Goal: Information Seeking & Learning: Check status

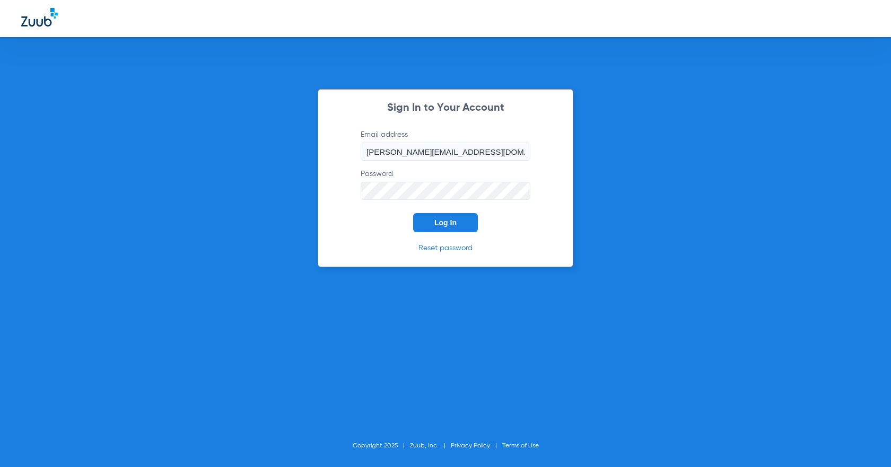
click at [430, 225] on button "Log In" at bounding box center [445, 222] width 65 height 19
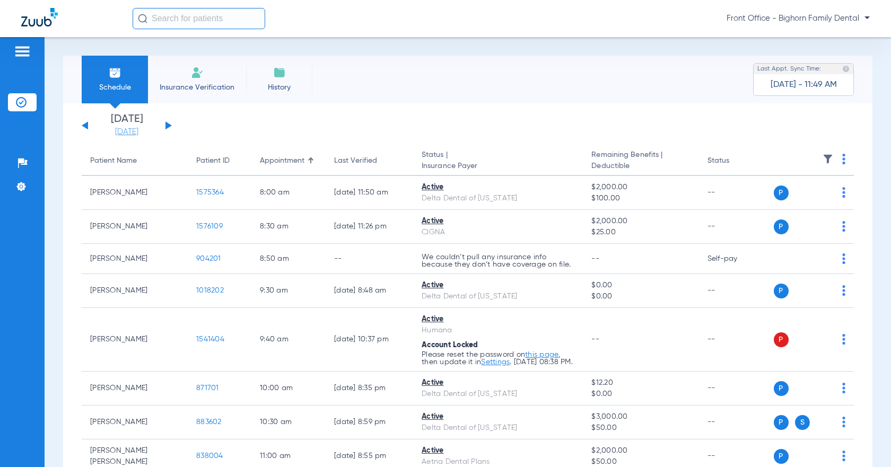
click at [132, 127] on link "[DATE]" at bounding box center [127, 132] width 64 height 11
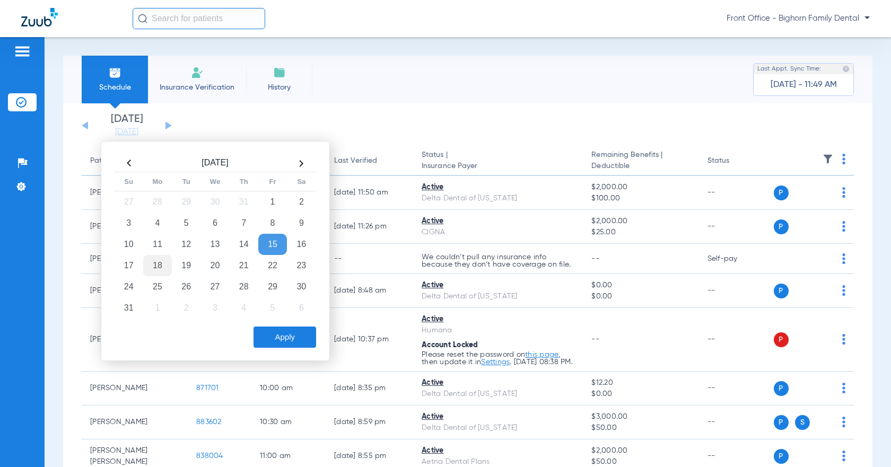
click at [154, 267] on td "18" at bounding box center [157, 265] width 29 height 21
click at [282, 341] on button "Apply" at bounding box center [285, 337] width 63 height 21
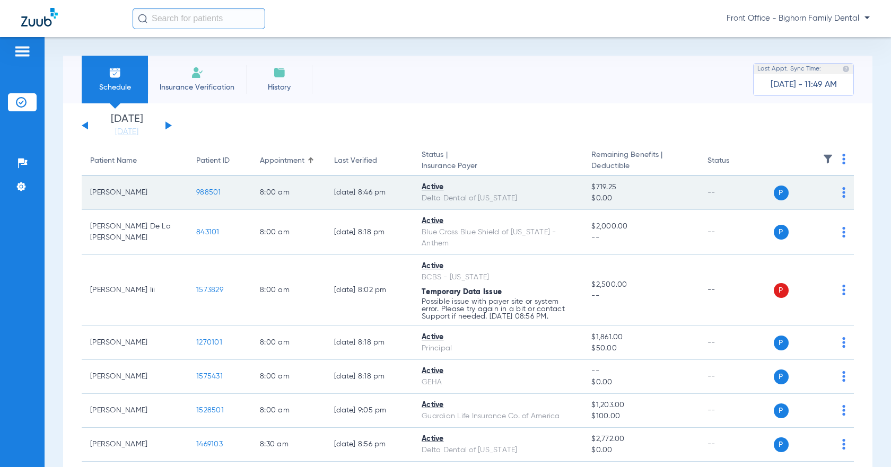
click at [209, 192] on span "988501" at bounding box center [208, 192] width 25 height 7
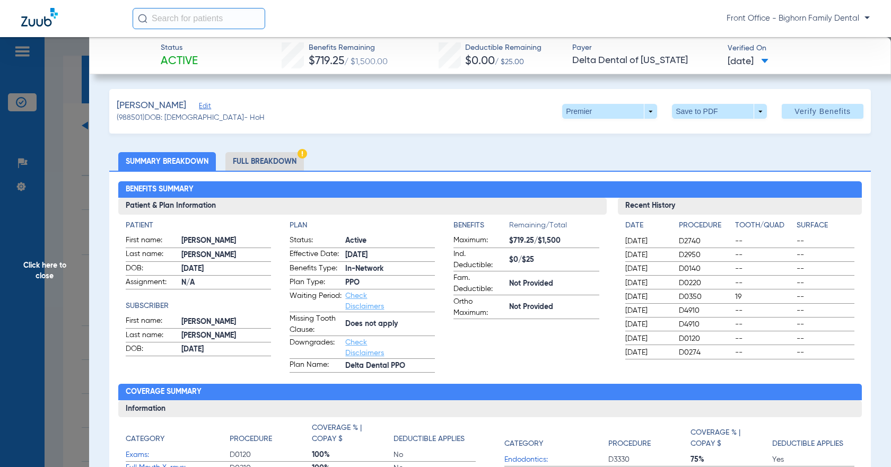
click at [252, 163] on li "Full Breakdown" at bounding box center [264, 161] width 79 height 19
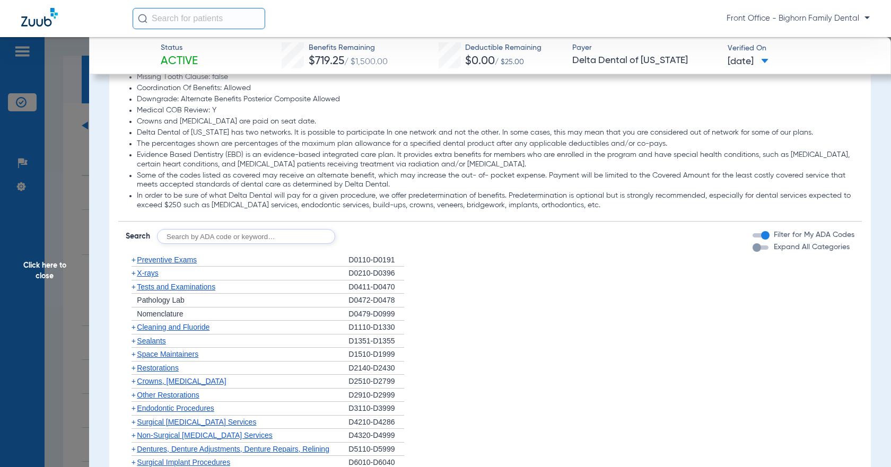
scroll to position [796, 0]
click at [805, 257] on li "+ Preventive Exams D0110-D0191" at bounding box center [490, 259] width 728 height 14
click at [807, 252] on label "Expand All Categories" at bounding box center [811, 246] width 78 height 11
click at [772, 249] on button "Expand All Categories" at bounding box center [762, 247] width 19 height 4
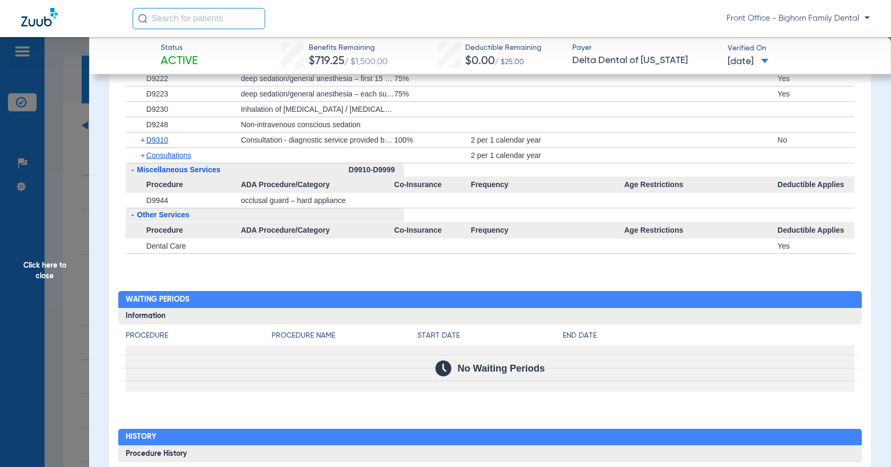
scroll to position [2811, 0]
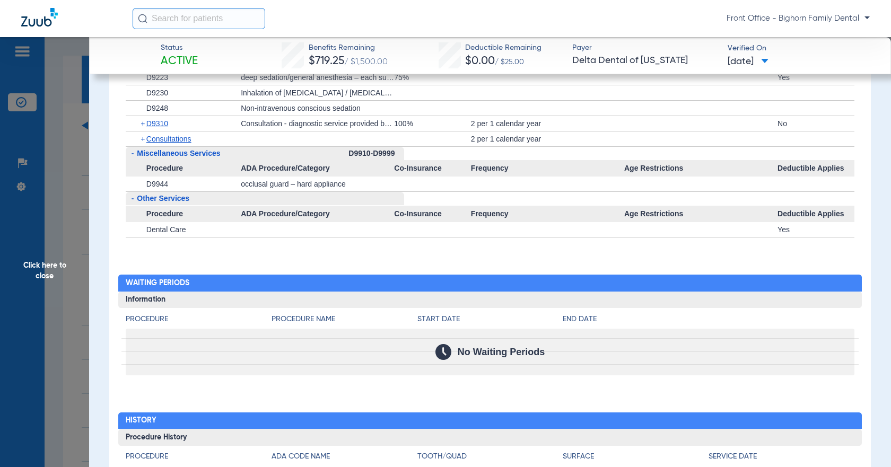
click at [50, 247] on span "Click here to close" at bounding box center [44, 270] width 89 height 467
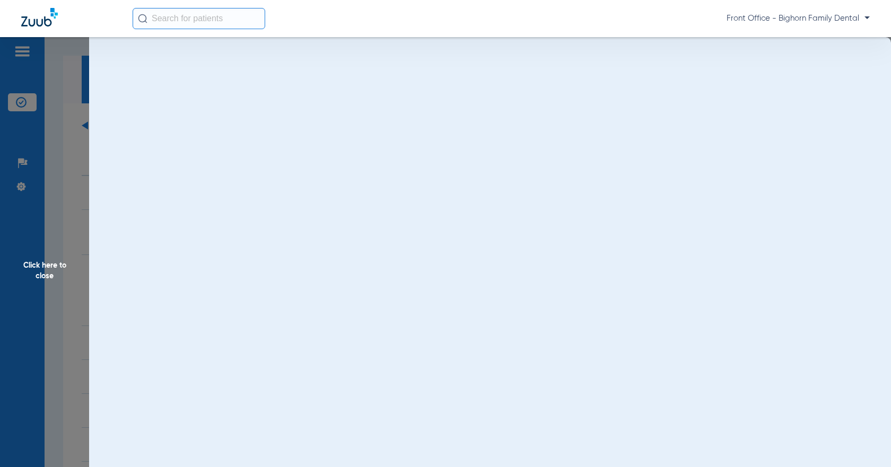
scroll to position [0, 0]
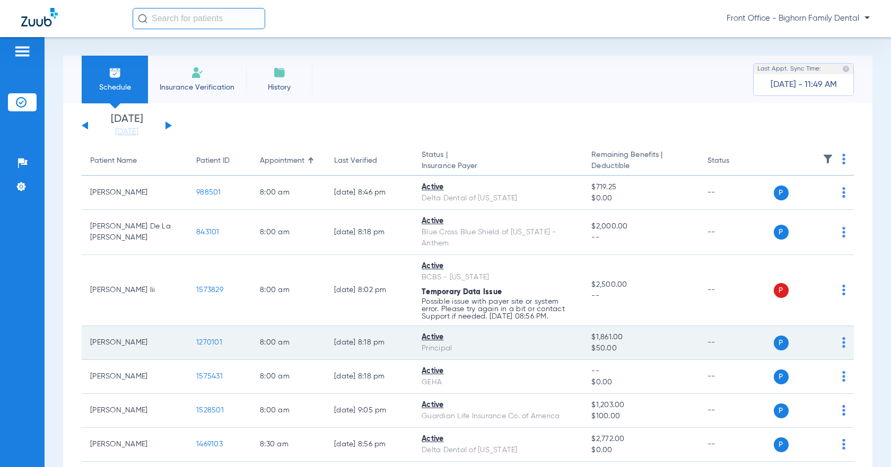
click at [219, 345] on td "1270101" at bounding box center [220, 343] width 64 height 34
click at [210, 343] on span "1270101" at bounding box center [209, 342] width 26 height 7
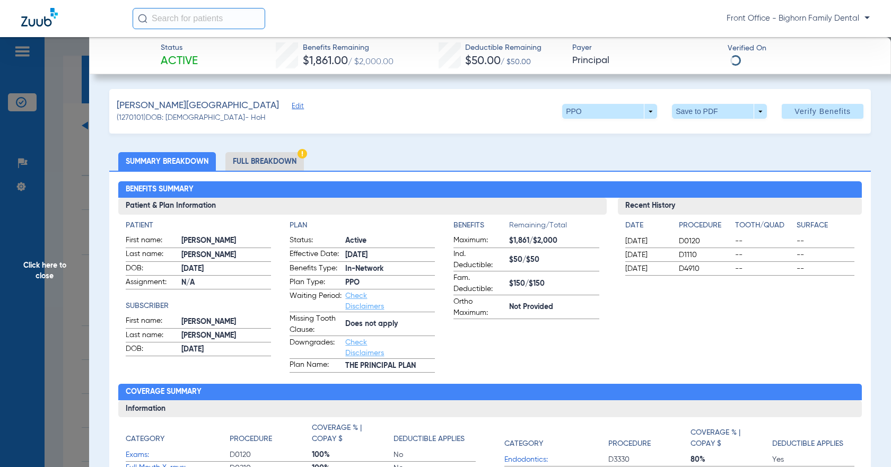
drag, startPoint x: 242, startPoint y: 164, endPoint x: 239, endPoint y: 170, distance: 6.9
click at [239, 170] on li "Full Breakdown" at bounding box center [264, 161] width 79 height 19
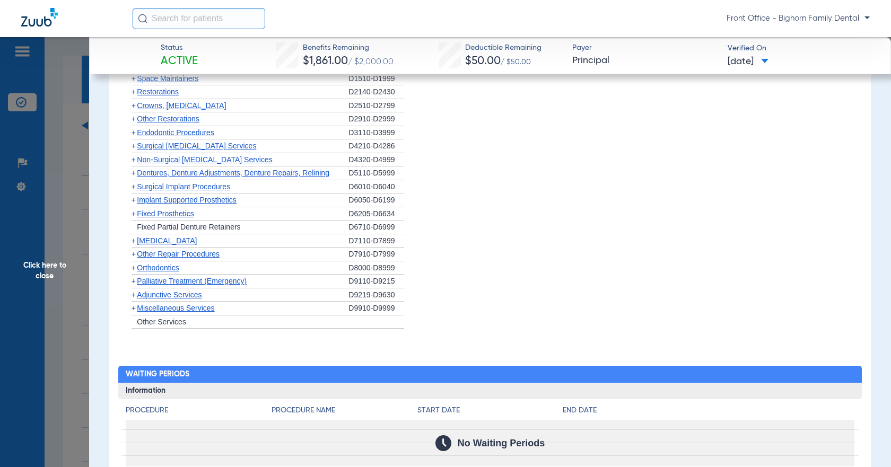
scroll to position [1167, 0]
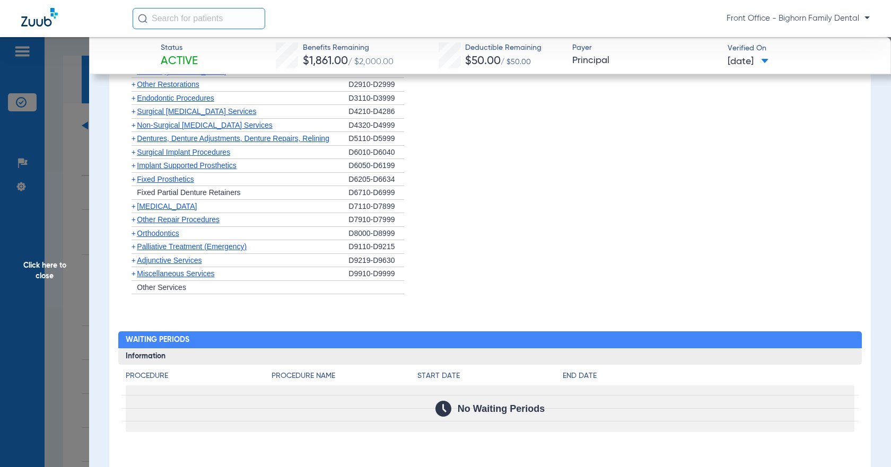
click at [207, 274] on span "Miscellaneous Services" at bounding box center [175, 273] width 77 height 8
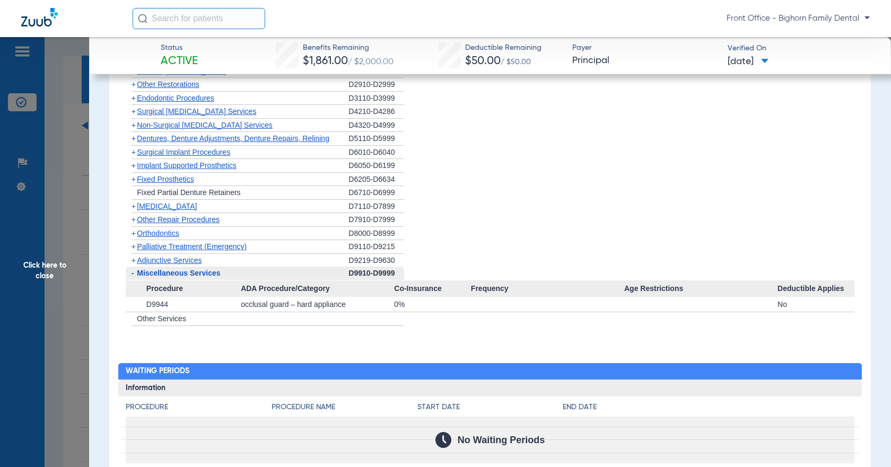
click at [188, 121] on span "Non-Surgical [MEDICAL_DATA] Services" at bounding box center [204, 125] width 135 height 8
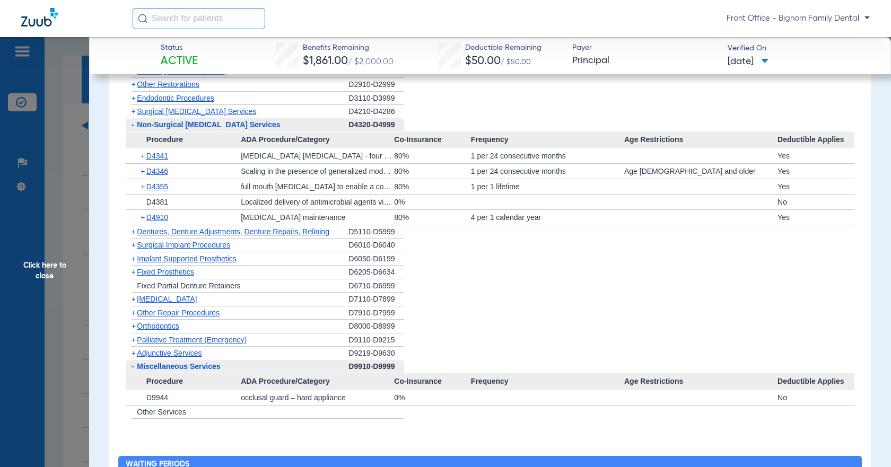
click at [54, 267] on span "Click here to close" at bounding box center [44, 270] width 89 height 467
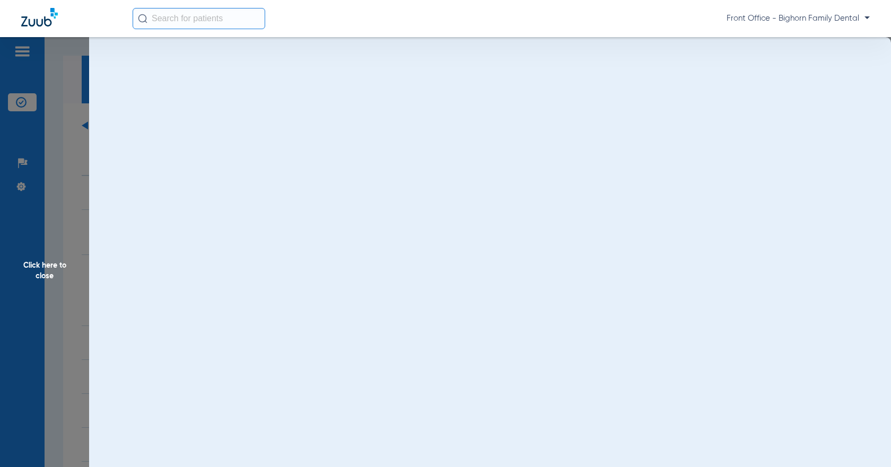
scroll to position [0, 0]
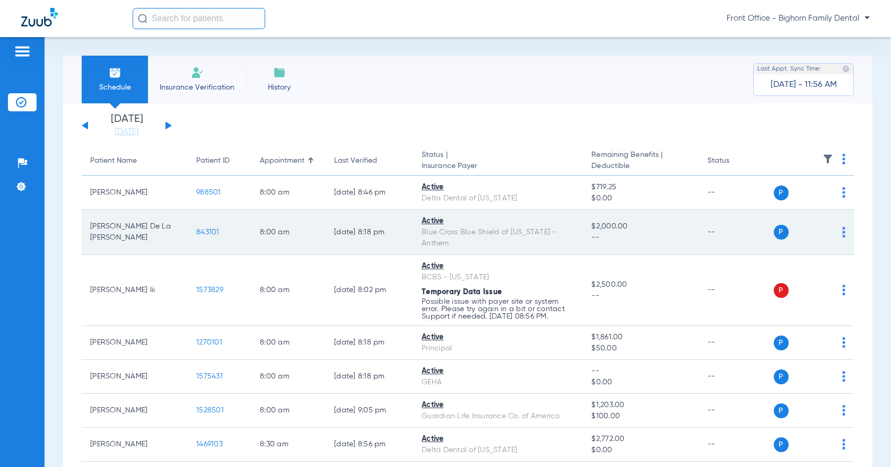
click at [205, 236] on span "843101" at bounding box center [207, 232] width 23 height 7
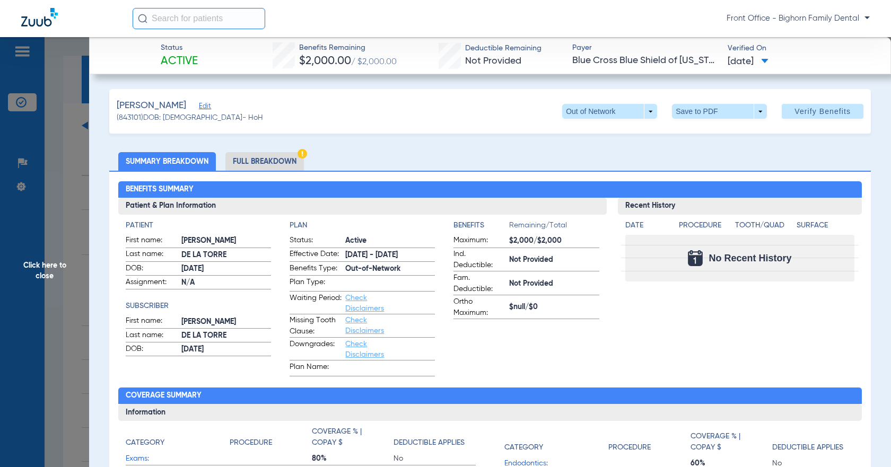
click at [280, 160] on li "Full Breakdown" at bounding box center [264, 161] width 79 height 19
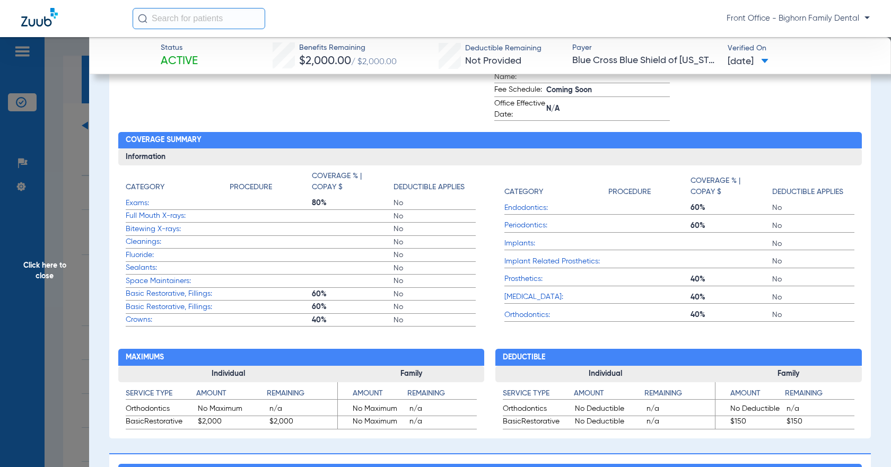
scroll to position [371, 0]
click at [42, 237] on span "Click here to close" at bounding box center [44, 270] width 89 height 467
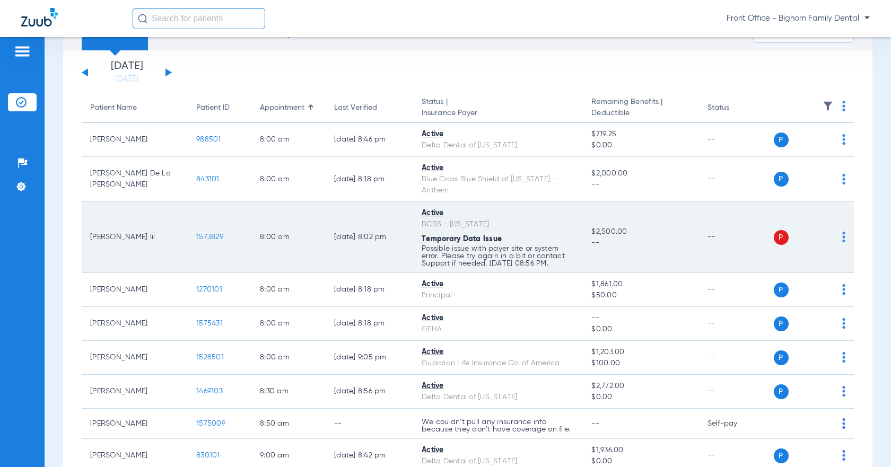
scroll to position [106, 0]
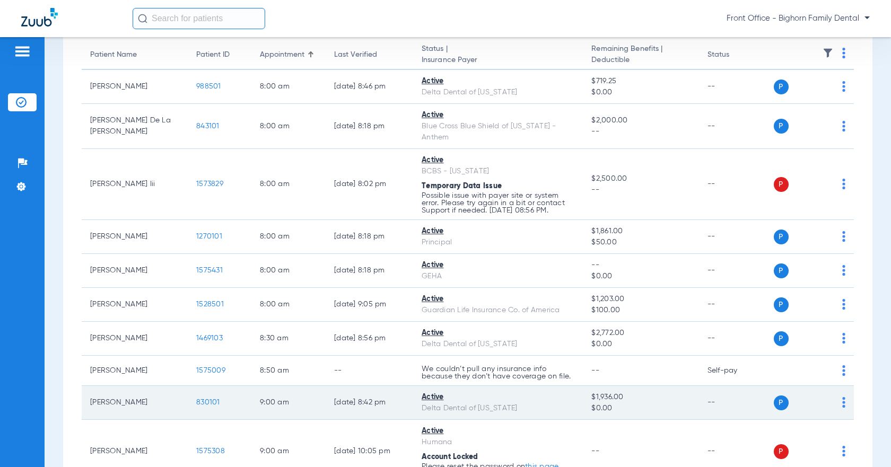
click at [200, 402] on span "830101" at bounding box center [208, 402] width 24 height 7
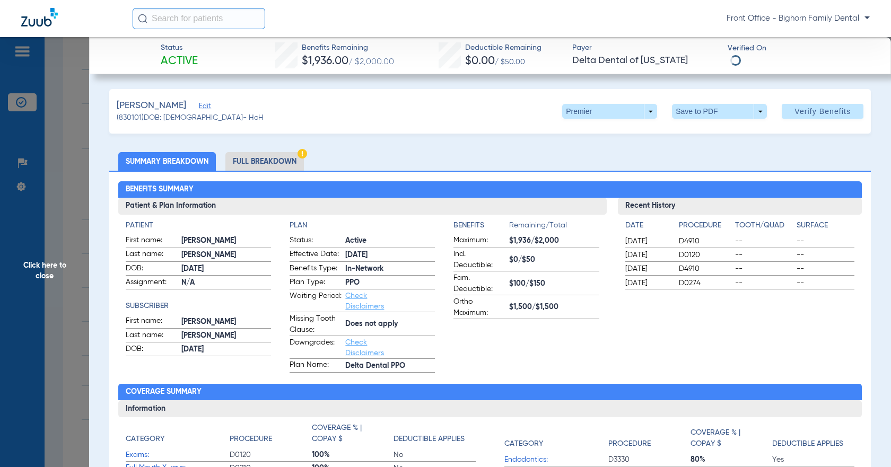
click at [276, 159] on li "Full Breakdown" at bounding box center [264, 161] width 79 height 19
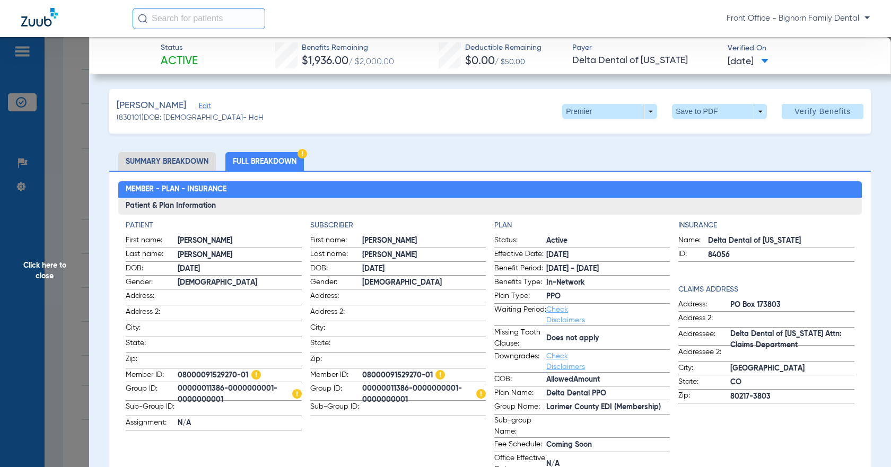
click at [41, 257] on span "Click here to close" at bounding box center [44, 270] width 89 height 467
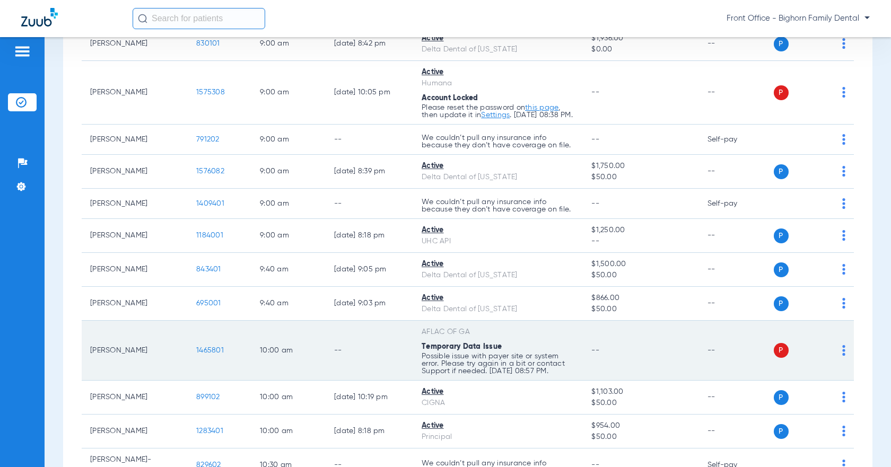
scroll to position [477, 0]
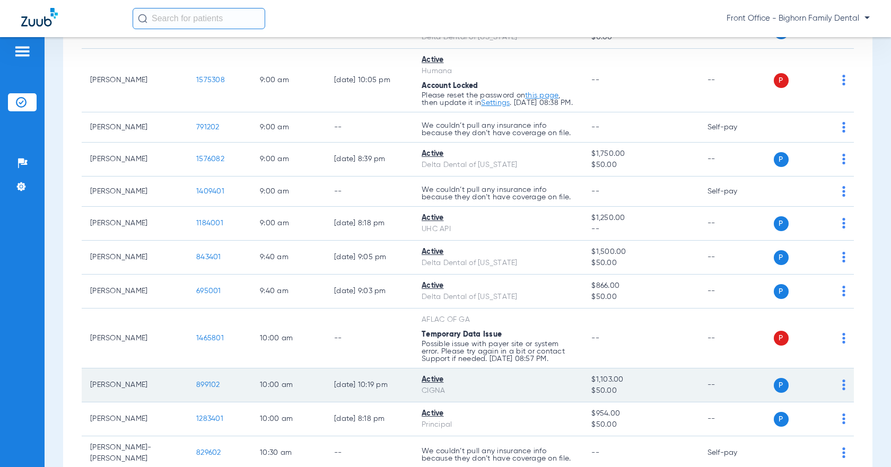
click at [203, 389] on span "899102" at bounding box center [208, 384] width 24 height 7
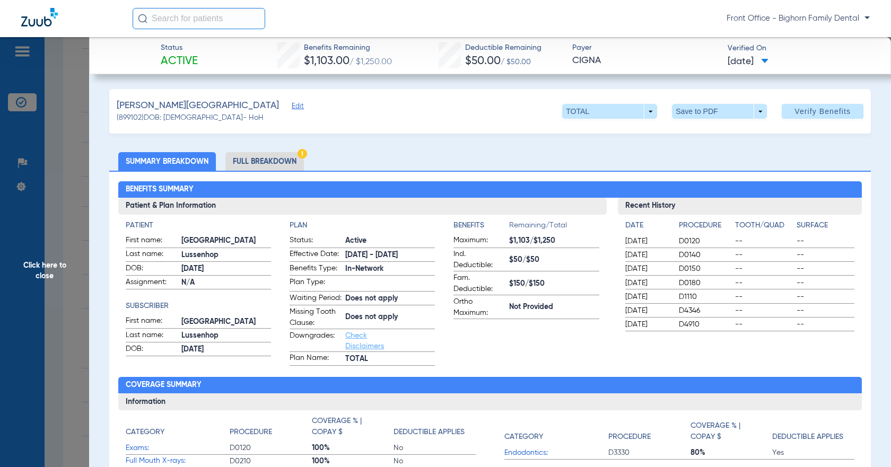
click at [286, 158] on li "Full Breakdown" at bounding box center [264, 161] width 79 height 19
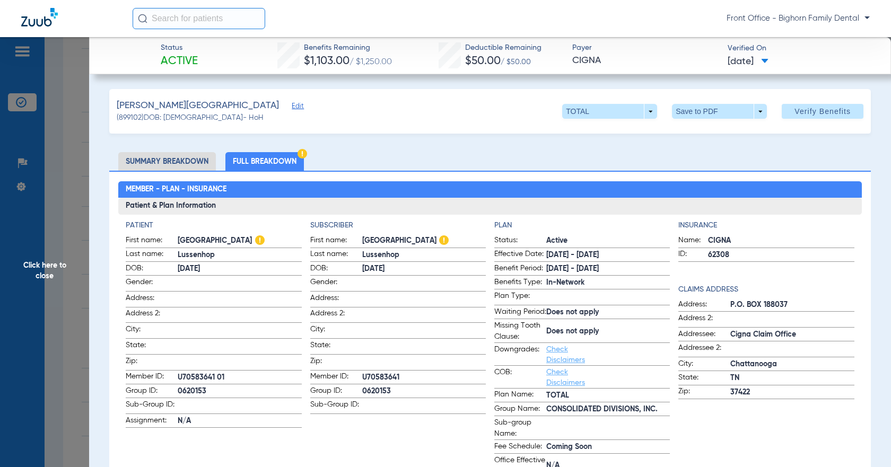
click at [86, 297] on span "Click here to close" at bounding box center [44, 270] width 89 height 467
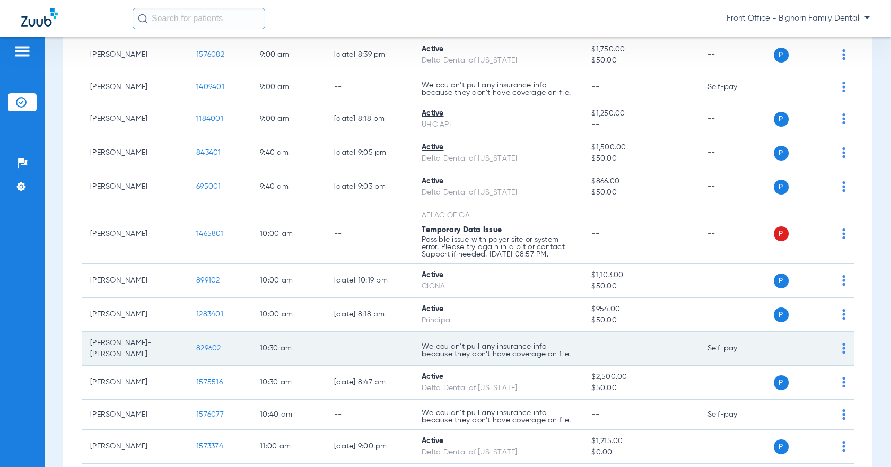
scroll to position [583, 0]
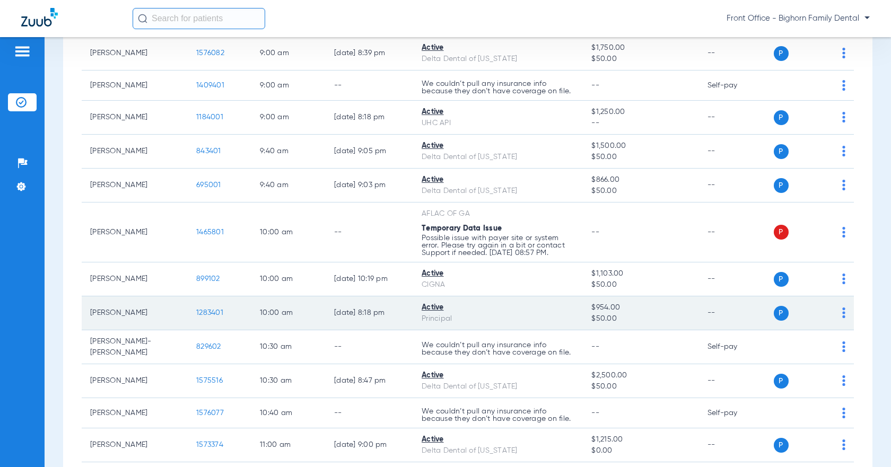
click at [208, 317] on span "1283401" at bounding box center [209, 312] width 27 height 7
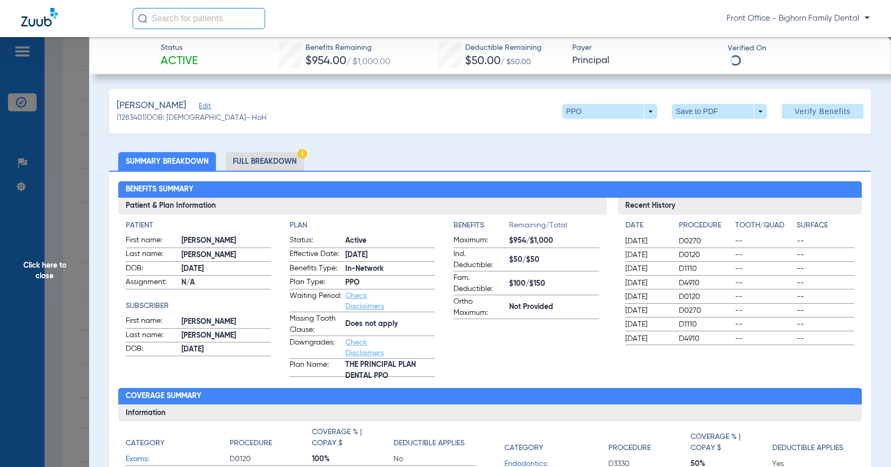
click at [264, 163] on li "Full Breakdown" at bounding box center [264, 161] width 79 height 19
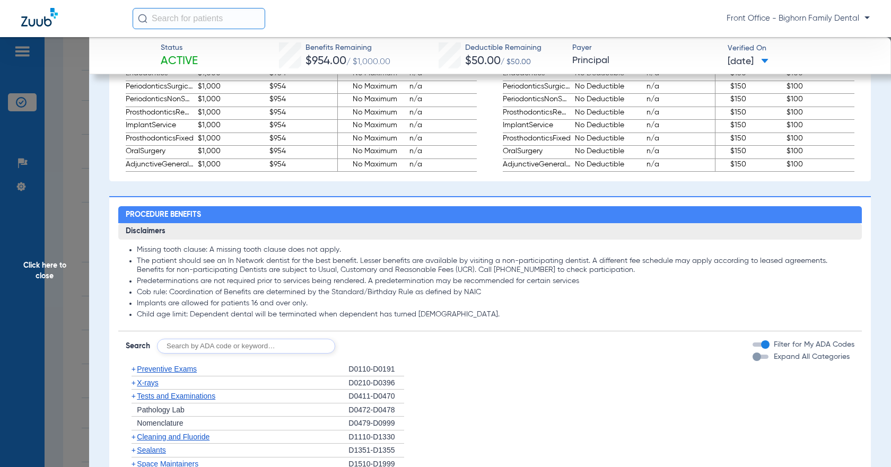
scroll to position [955, 0]
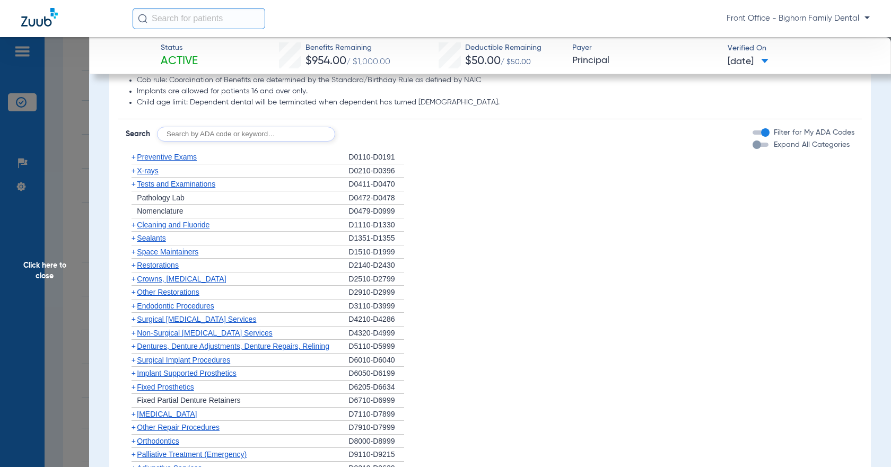
click at [809, 151] on label "Expand All Categories" at bounding box center [811, 145] width 78 height 11
click at [772, 147] on button "Expand All Categories" at bounding box center [762, 145] width 19 height 4
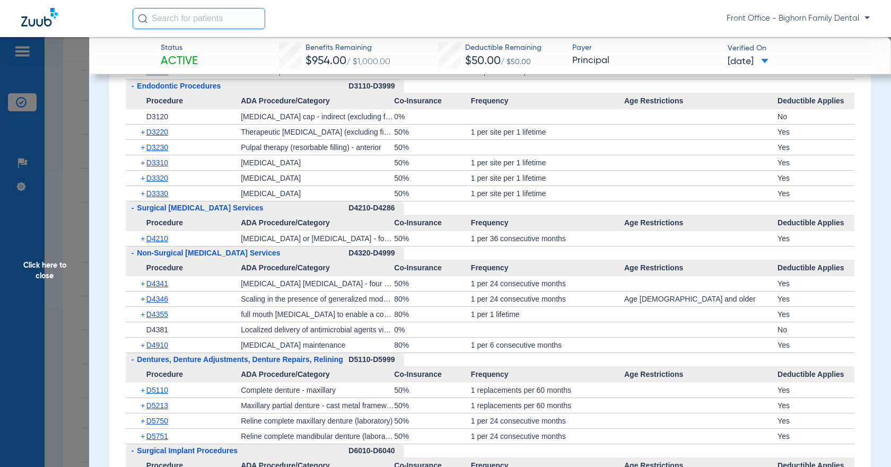
scroll to position [1963, 0]
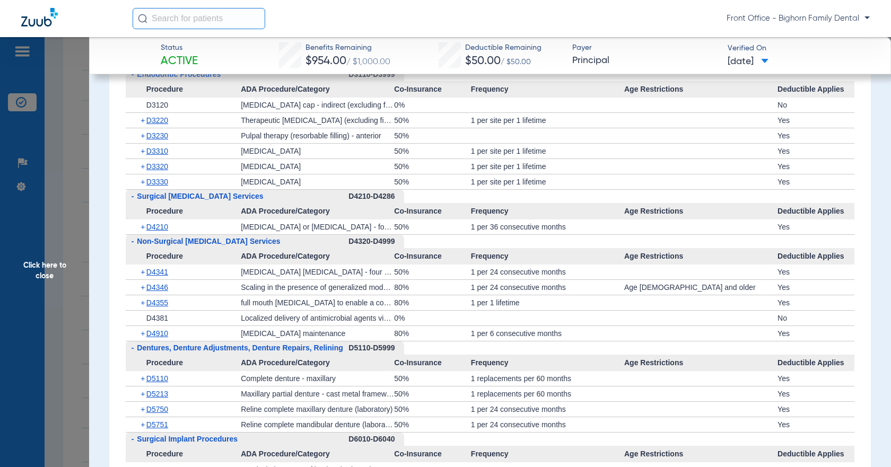
click at [24, 283] on span "Click here to close" at bounding box center [44, 270] width 89 height 467
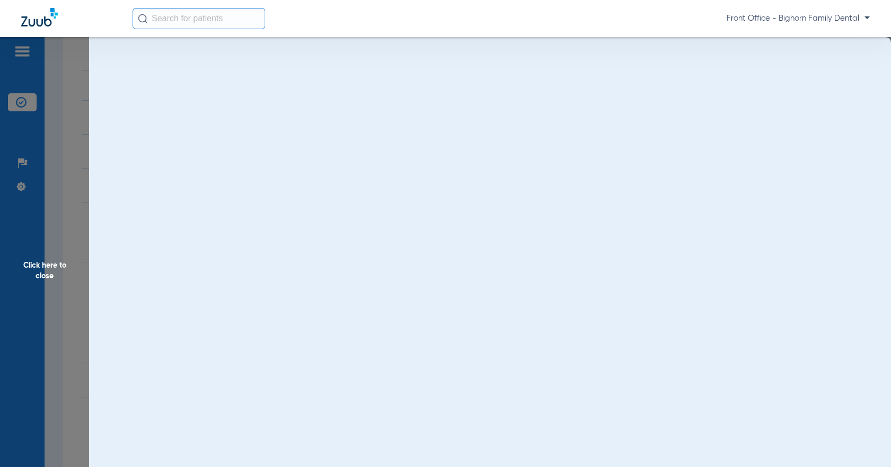
scroll to position [0, 0]
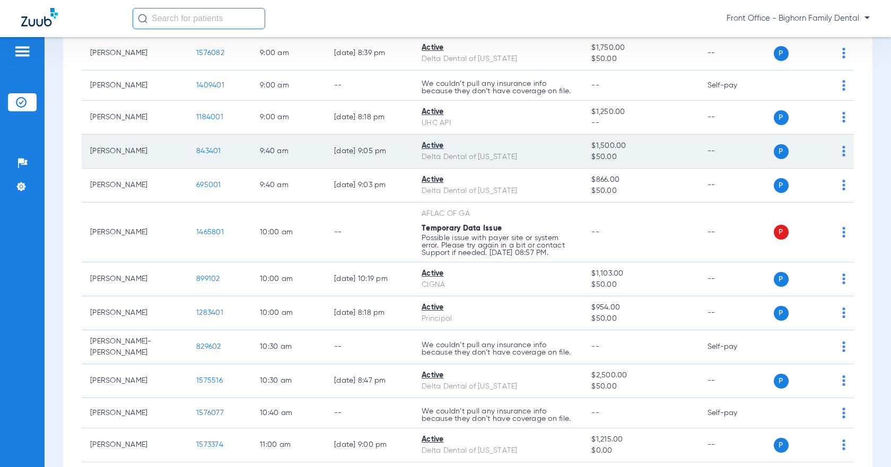
click at [219, 155] on span "843401" at bounding box center [208, 150] width 25 height 7
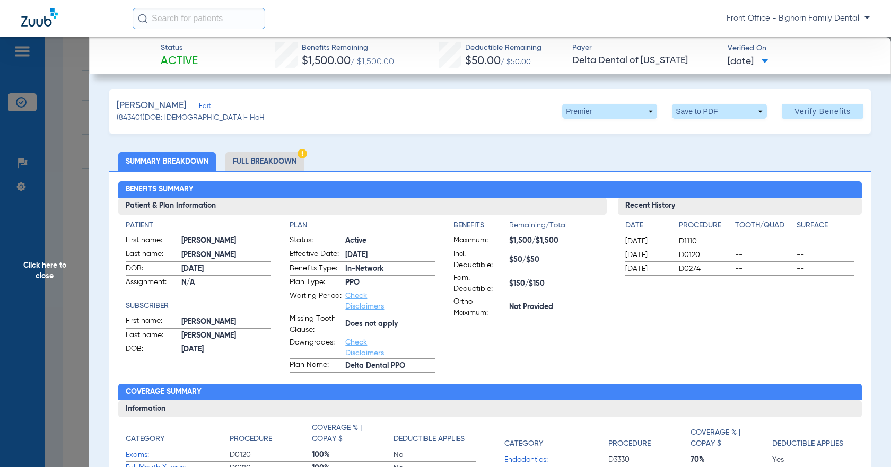
click at [232, 174] on div "Benefits Summary Patient & Plan Information Patient First name: [PERSON_NAME] L…" at bounding box center [490, 379] width 762 height 417
click at [241, 165] on li "Full Breakdown" at bounding box center [264, 161] width 79 height 19
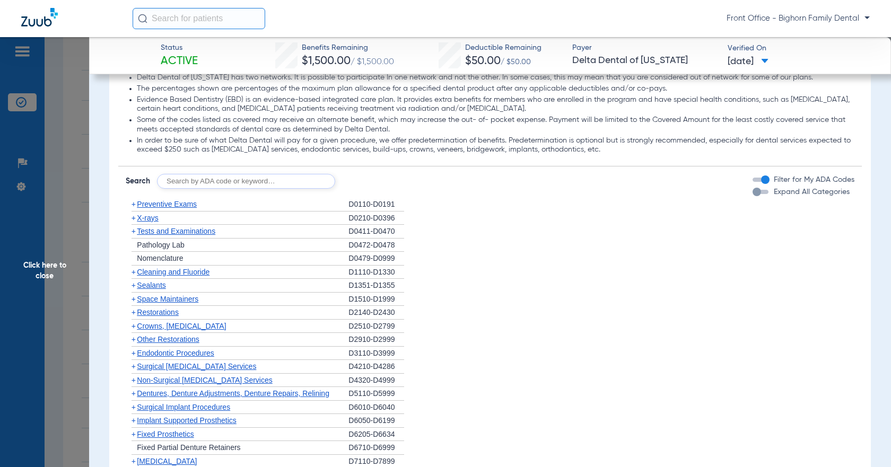
scroll to position [902, 0]
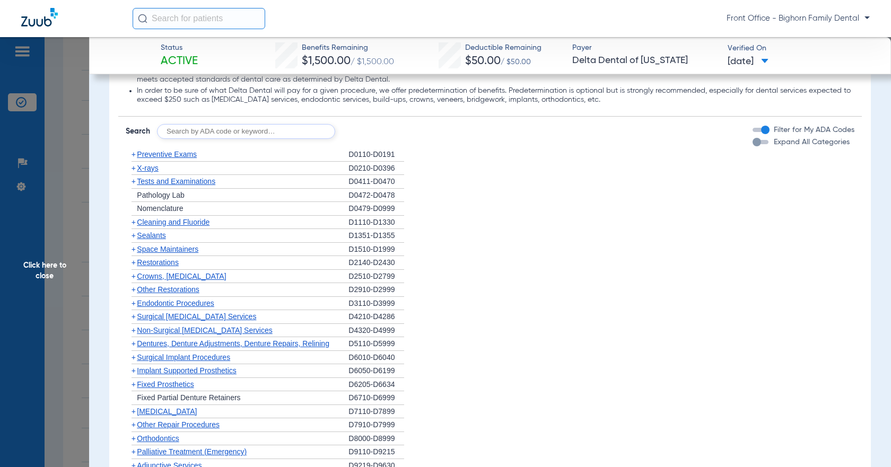
click at [793, 146] on span "Expand All Categories" at bounding box center [812, 141] width 76 height 7
click at [772, 144] on button "Expand All Categories" at bounding box center [762, 142] width 19 height 4
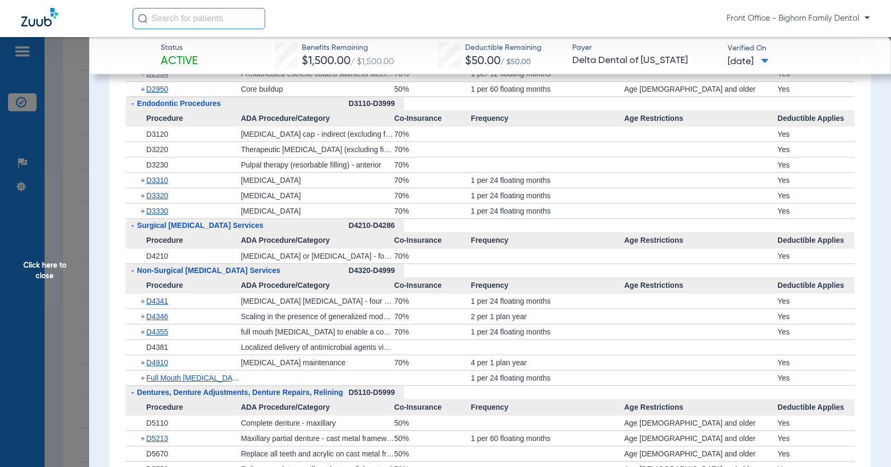
scroll to position [1910, 0]
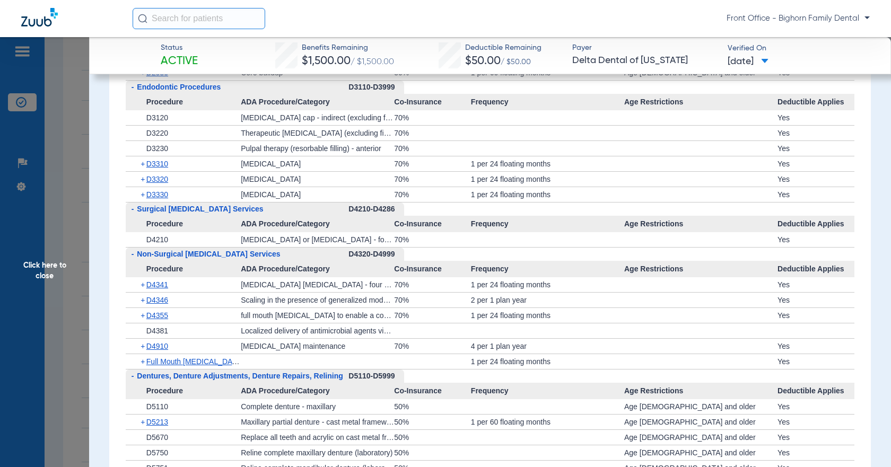
click at [40, 309] on span "Click here to close" at bounding box center [44, 270] width 89 height 467
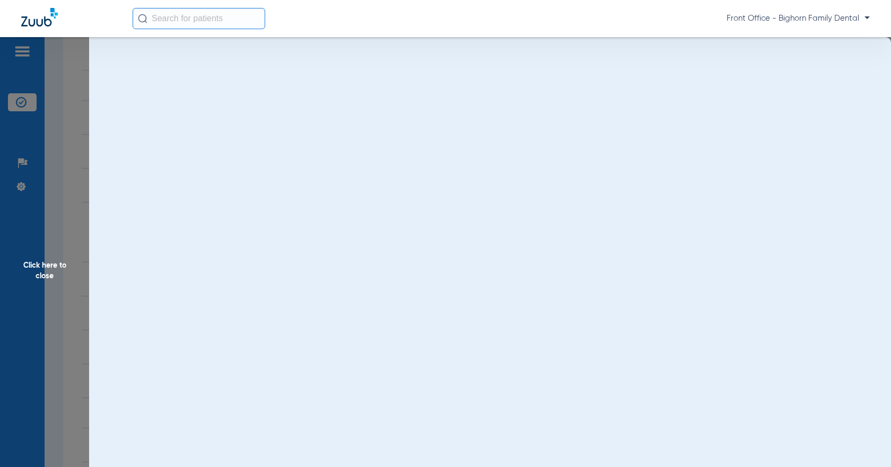
scroll to position [0, 0]
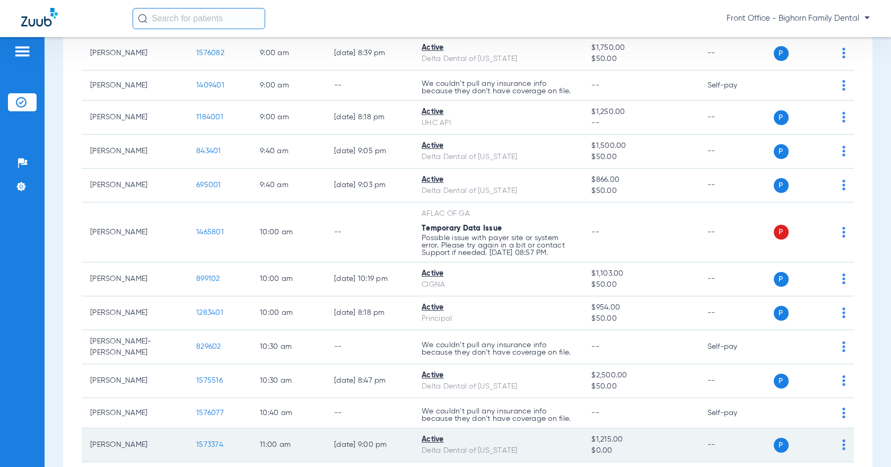
click at [204, 449] on span "1573374" at bounding box center [209, 444] width 27 height 7
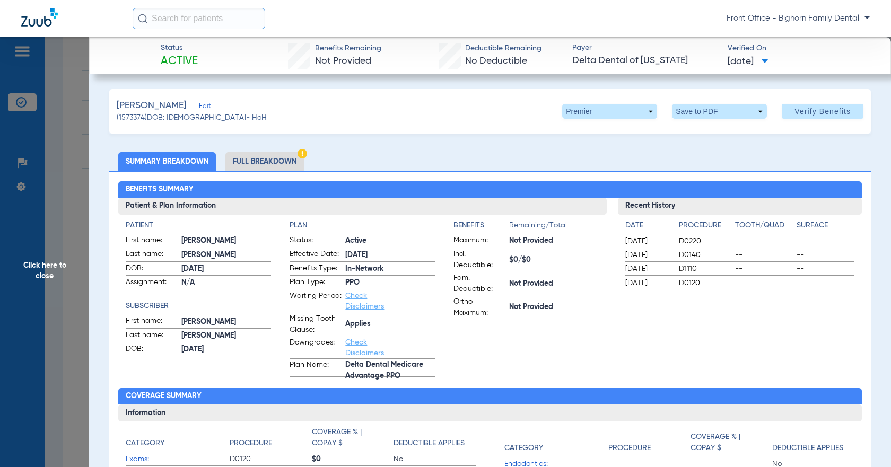
click at [267, 157] on li "Full Breakdown" at bounding box center [264, 161] width 79 height 19
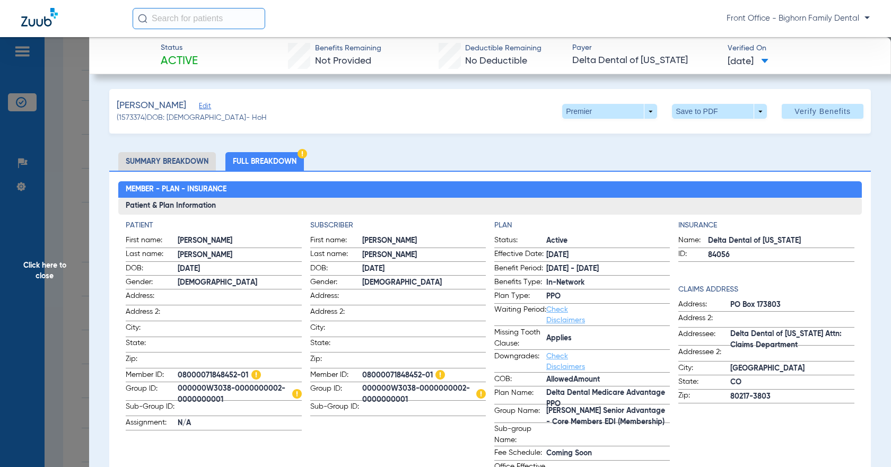
click at [61, 284] on span "Click here to close" at bounding box center [44, 270] width 89 height 467
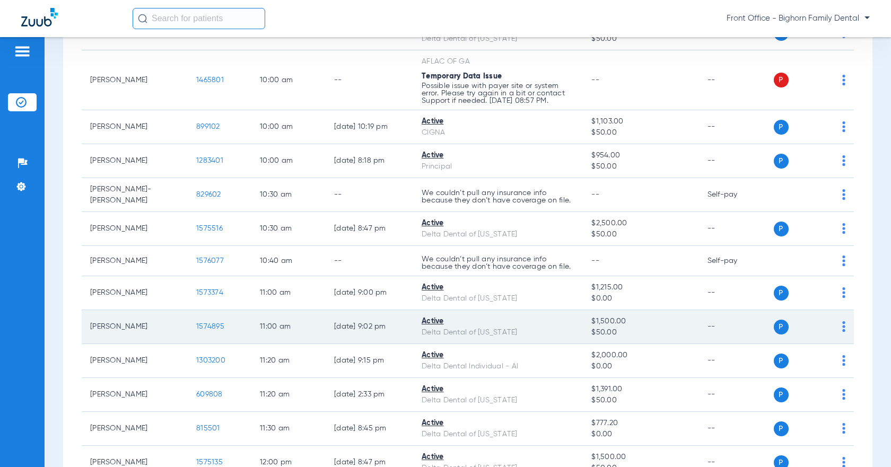
scroll to position [743, 0]
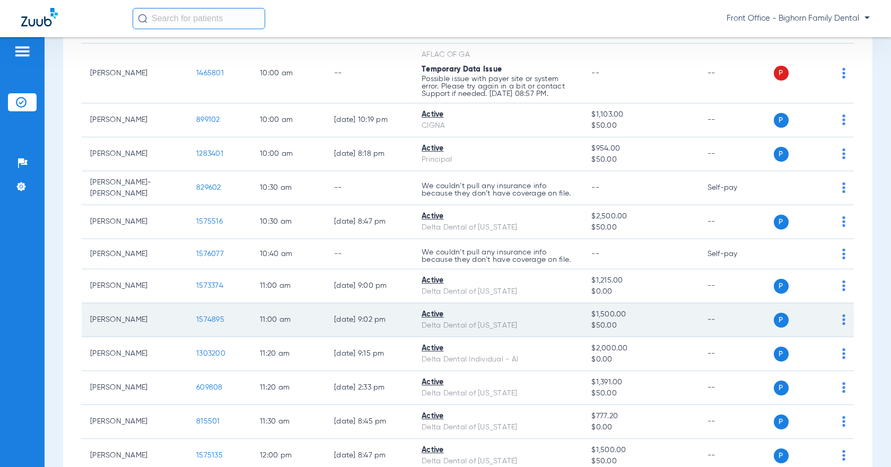
click at [200, 324] on span "1574895" at bounding box center [210, 319] width 28 height 7
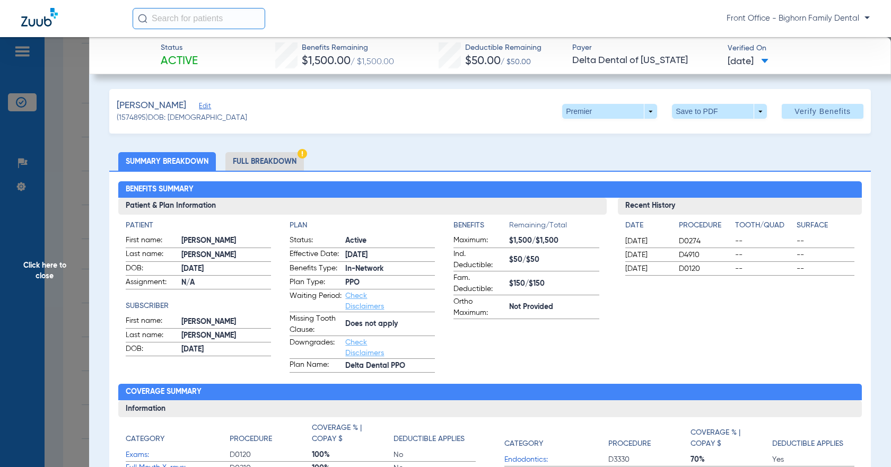
click at [267, 164] on li "Full Breakdown" at bounding box center [264, 161] width 79 height 19
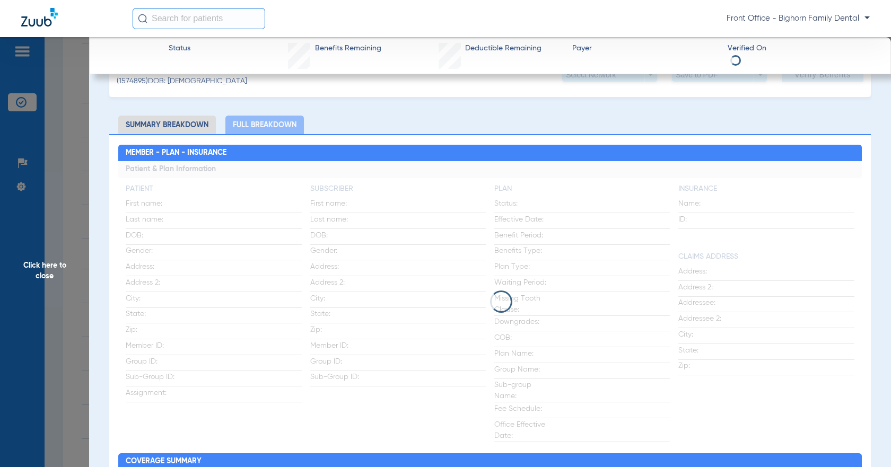
scroll to position [53, 0]
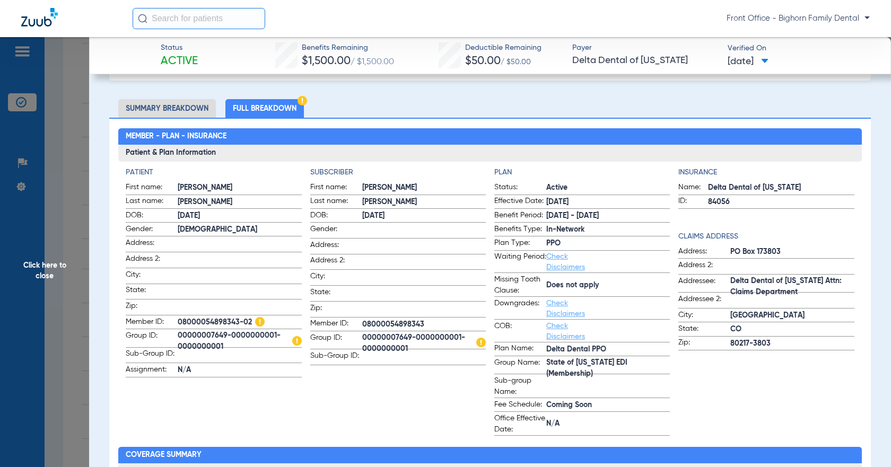
click at [37, 267] on span "Click here to close" at bounding box center [44, 270] width 89 height 467
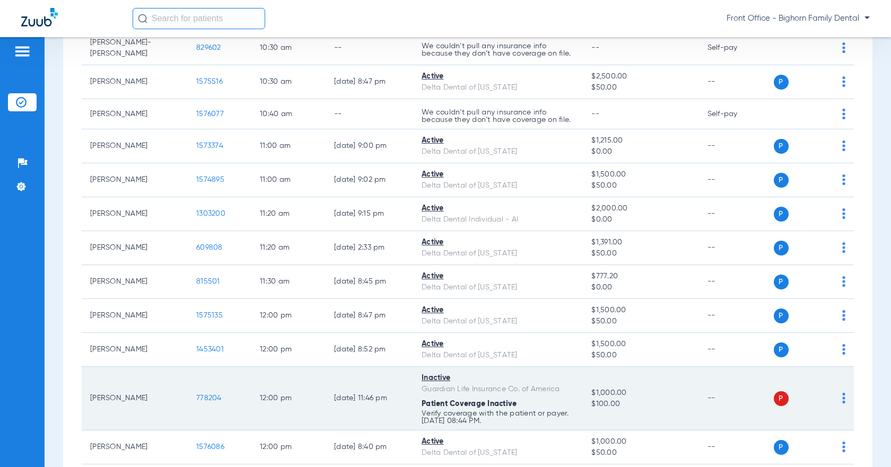
scroll to position [902, 0]
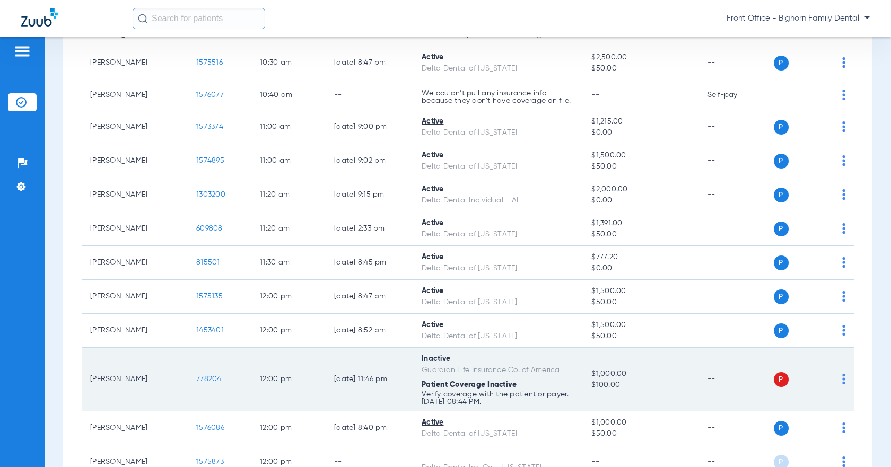
click at [193, 383] on td "778204" at bounding box center [220, 380] width 64 height 64
click at [196, 383] on span "778204" at bounding box center [208, 379] width 25 height 7
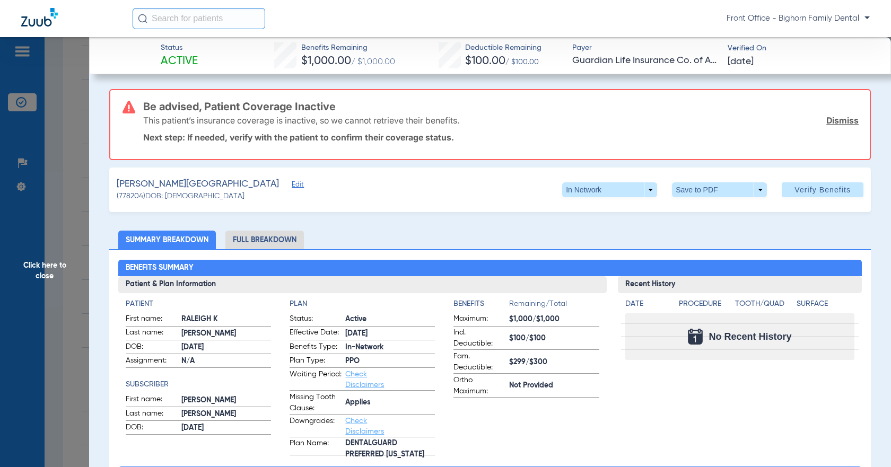
click at [22, 274] on span "Click here to close" at bounding box center [44, 270] width 89 height 467
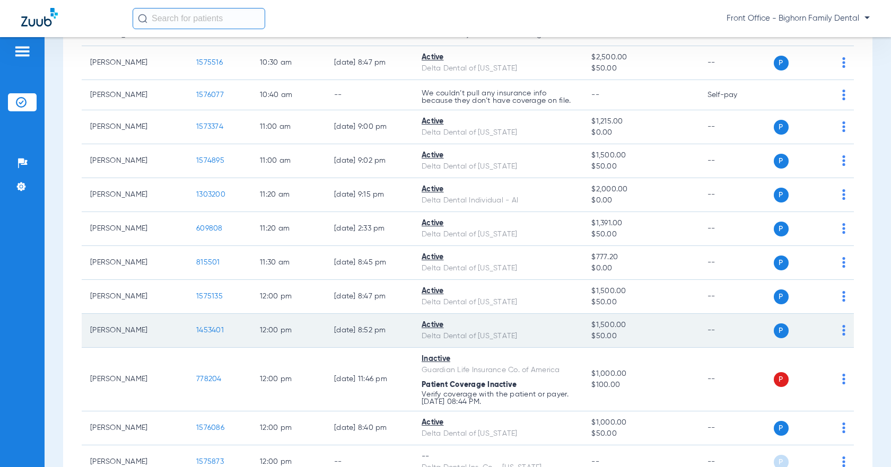
click at [212, 334] on span "1453401" at bounding box center [210, 330] width 28 height 7
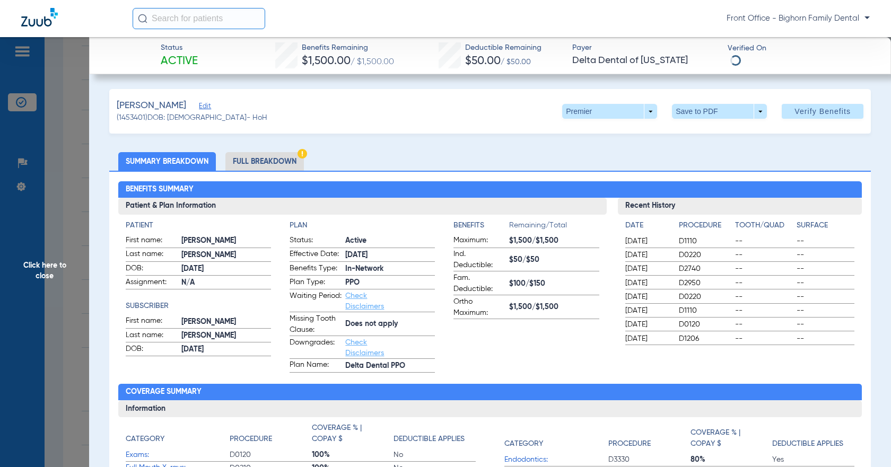
click at [283, 165] on li "Full Breakdown" at bounding box center [264, 161] width 79 height 19
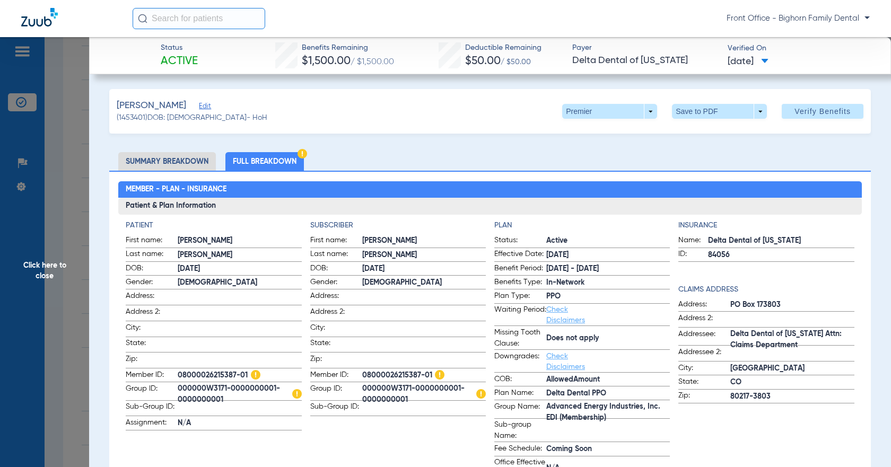
click at [71, 343] on span "Click here to close" at bounding box center [44, 270] width 89 height 467
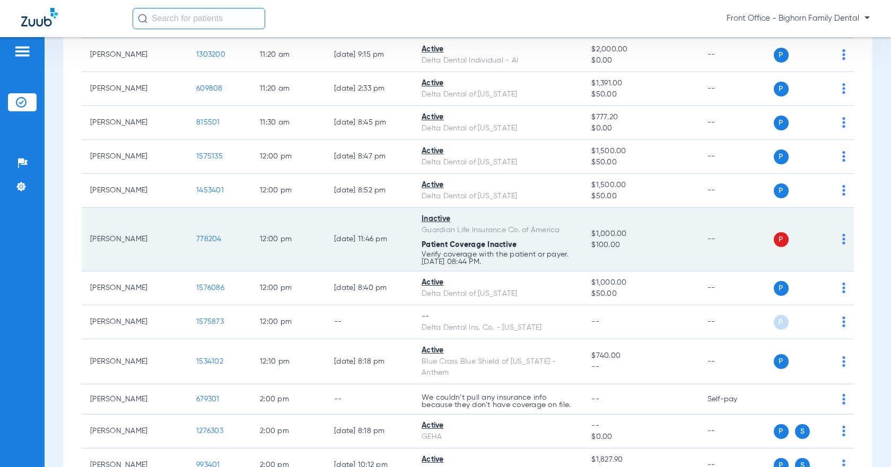
scroll to position [1061, 0]
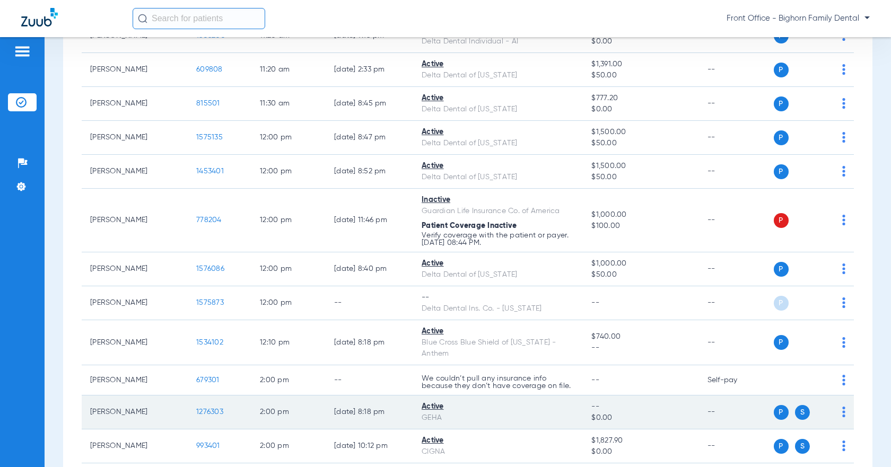
click at [212, 416] on span "1276303" at bounding box center [209, 411] width 27 height 7
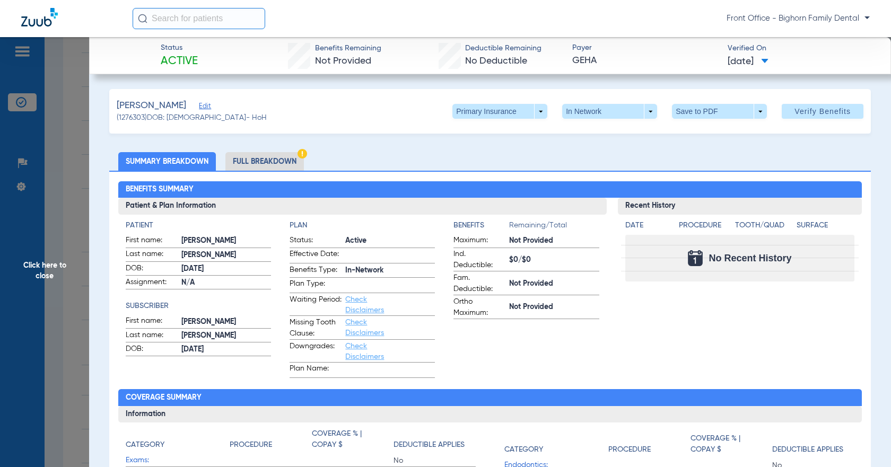
click at [255, 156] on li "Full Breakdown" at bounding box center [264, 161] width 79 height 19
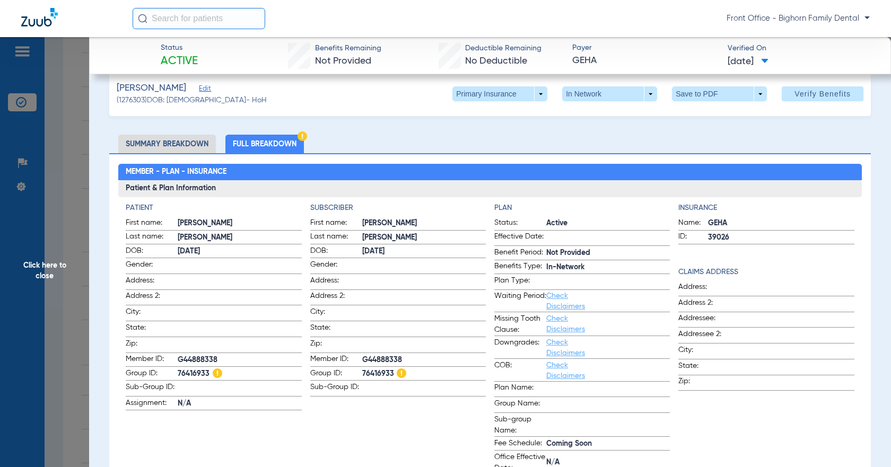
scroll to position [0, 0]
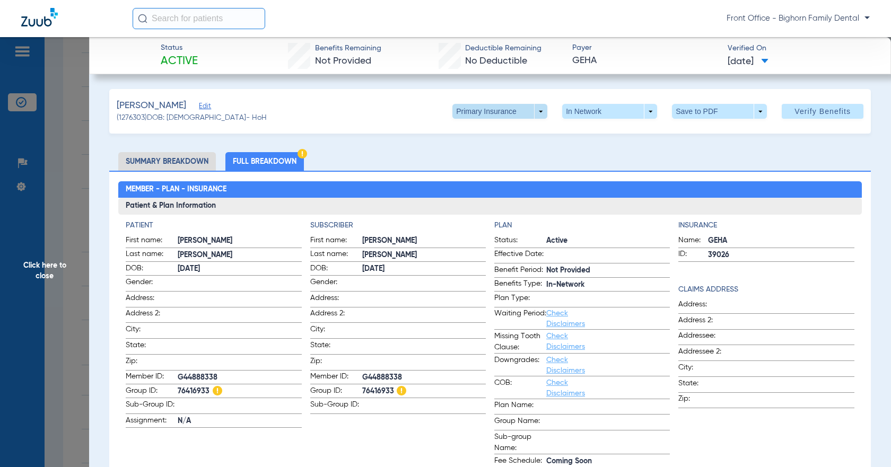
click at [533, 106] on span at bounding box center [499, 111] width 95 height 15
click at [501, 154] on span "Secondary Insurance" at bounding box center [489, 153] width 70 height 7
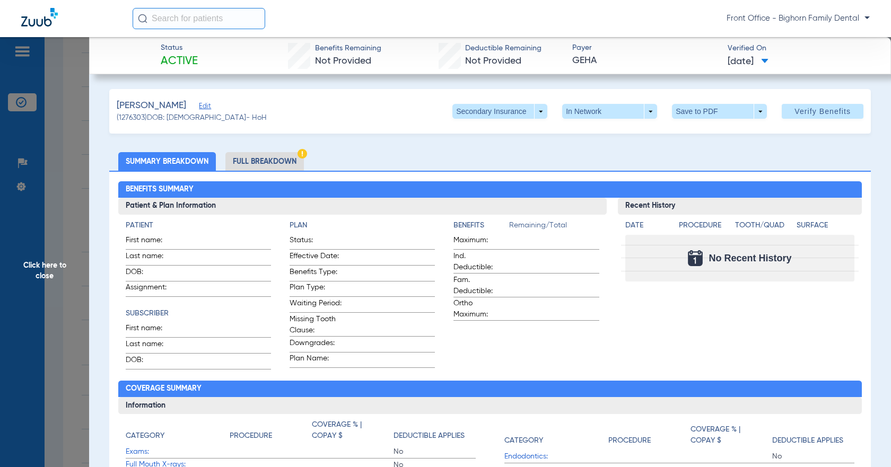
click at [268, 155] on li "Full Breakdown" at bounding box center [264, 161] width 79 height 19
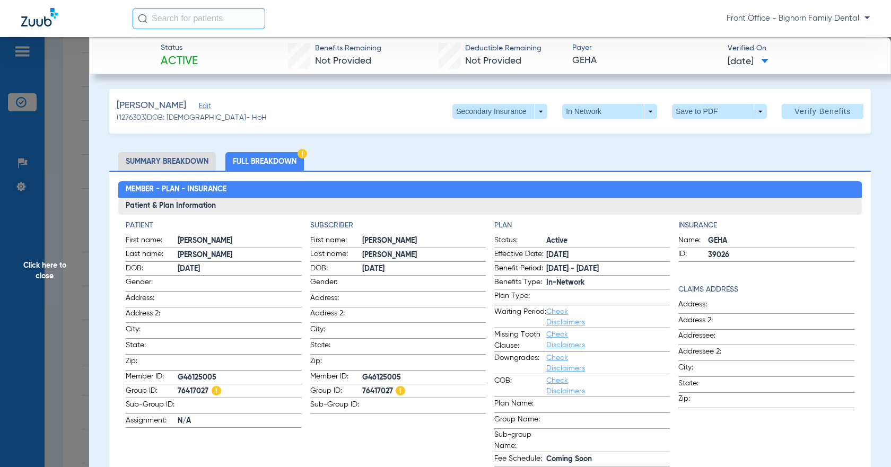
click at [38, 290] on span "Click here to close" at bounding box center [44, 270] width 89 height 467
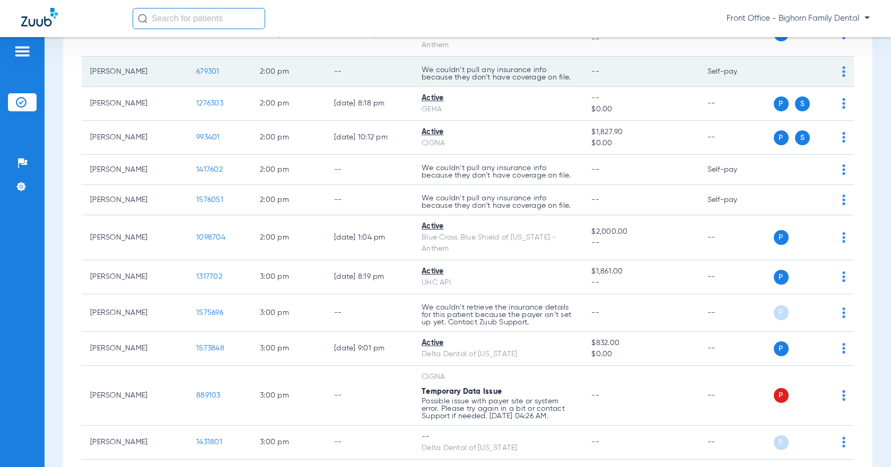
scroll to position [1379, 0]
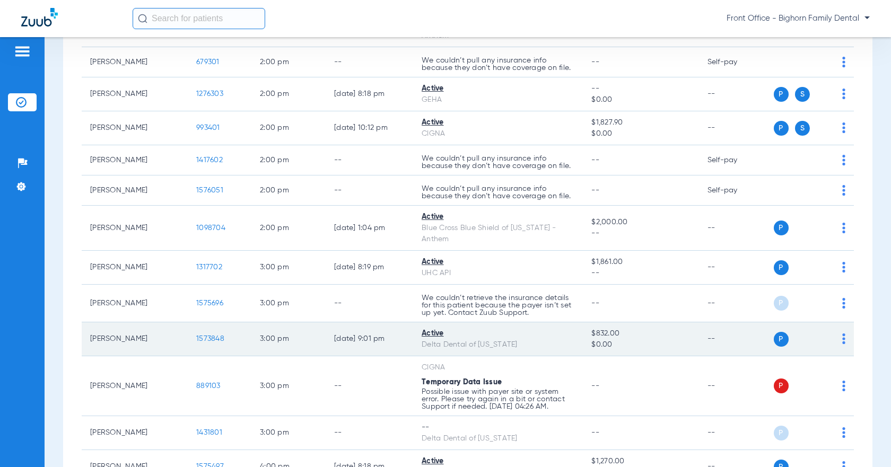
click at [215, 343] on span "1573848" at bounding box center [210, 338] width 28 height 7
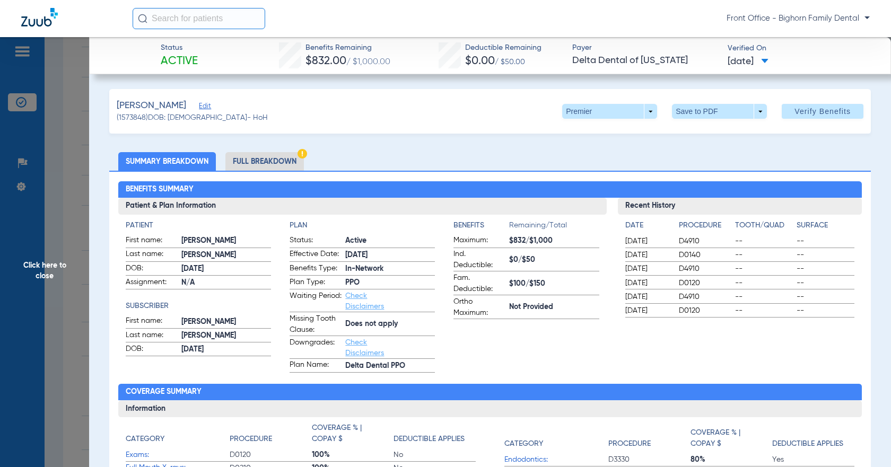
click at [285, 162] on li "Full Breakdown" at bounding box center [264, 161] width 79 height 19
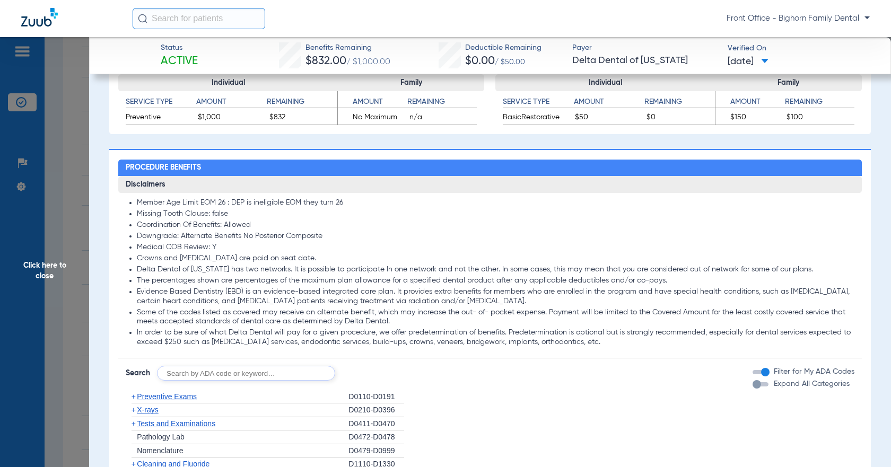
scroll to position [690, 0]
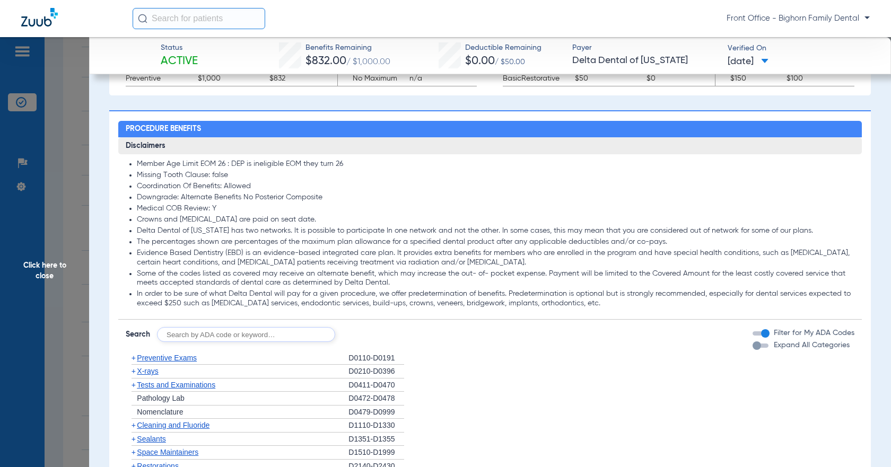
click at [783, 344] on span "Expand All Categories" at bounding box center [812, 345] width 76 height 7
click at [772, 344] on button "Expand All Categories" at bounding box center [762, 346] width 19 height 4
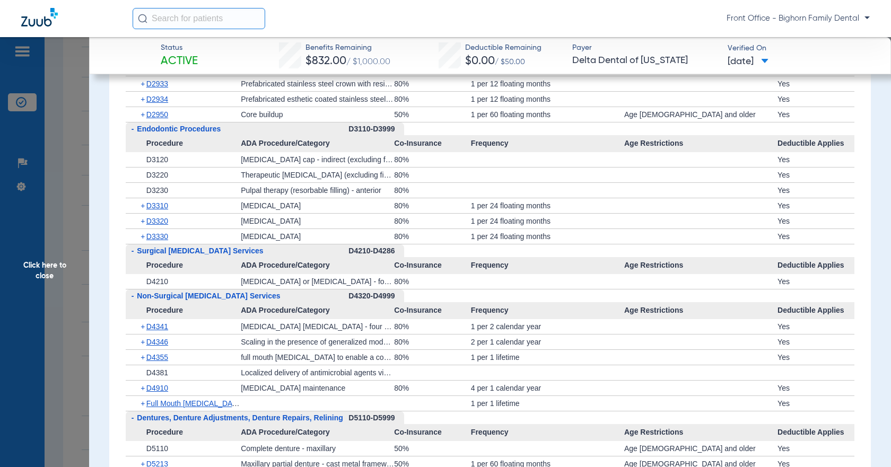
scroll to position [1910, 0]
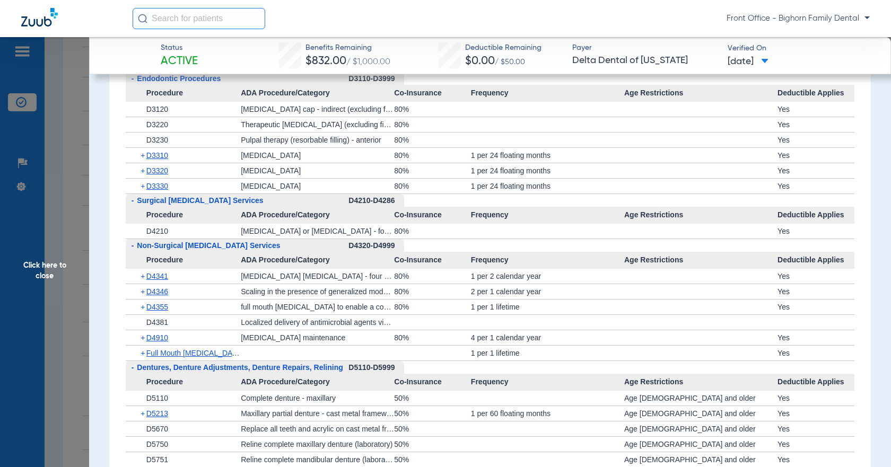
click at [66, 278] on span "Click here to close" at bounding box center [44, 270] width 89 height 467
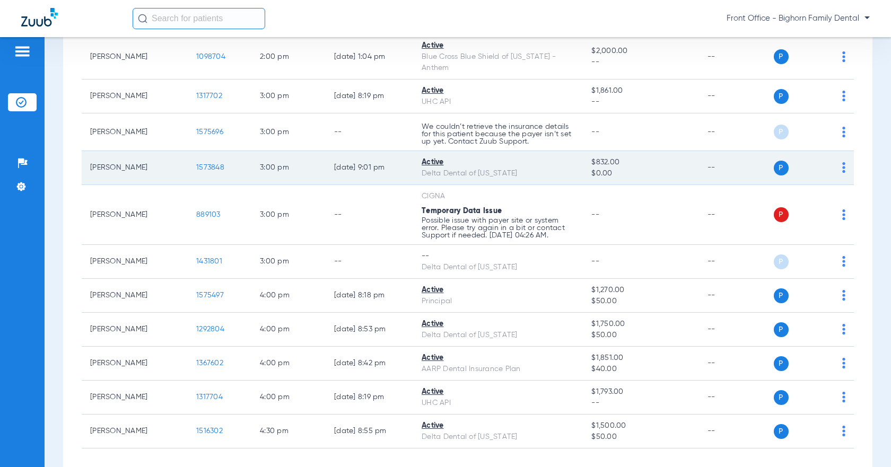
scroll to position [1538, 0]
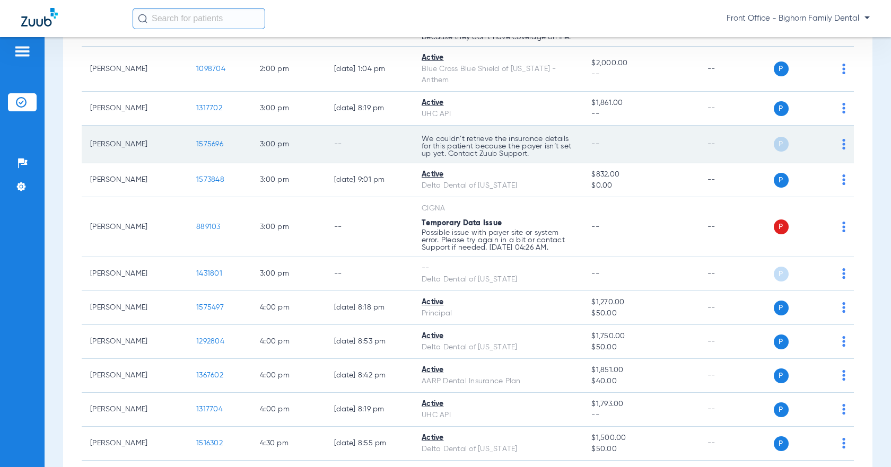
click at [208, 148] on span "1575696" at bounding box center [209, 144] width 27 height 7
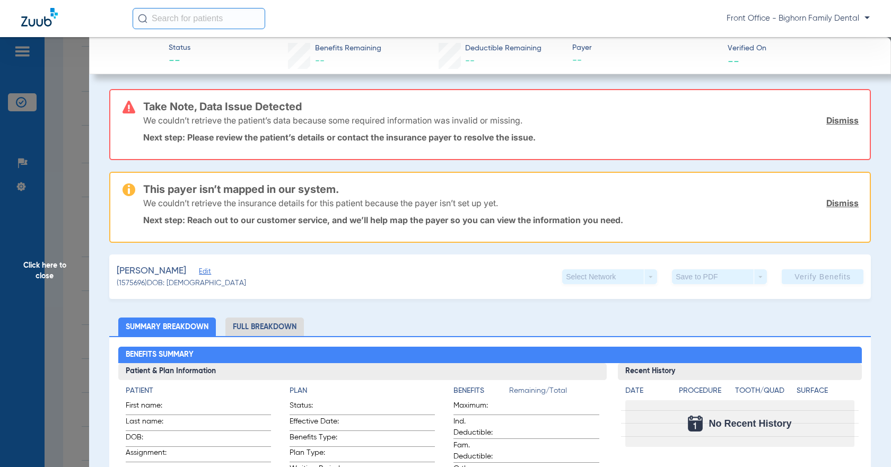
click at [54, 287] on span "Click here to close" at bounding box center [44, 270] width 89 height 467
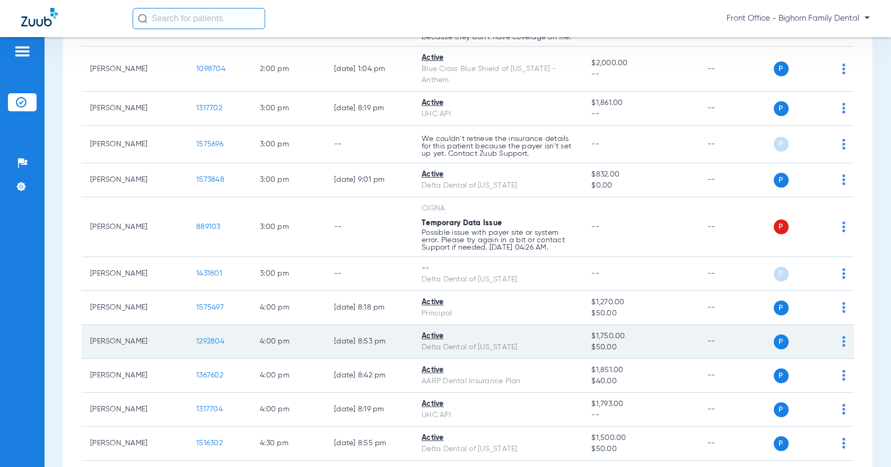
click at [198, 353] on td "1292804" at bounding box center [220, 342] width 64 height 34
click at [201, 345] on span "1292804" at bounding box center [210, 341] width 28 height 7
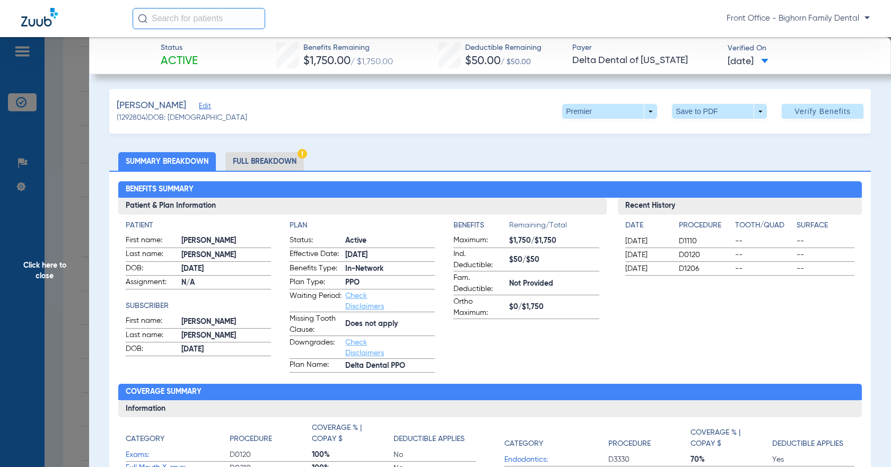
click at [250, 164] on li "Full Breakdown" at bounding box center [264, 161] width 79 height 19
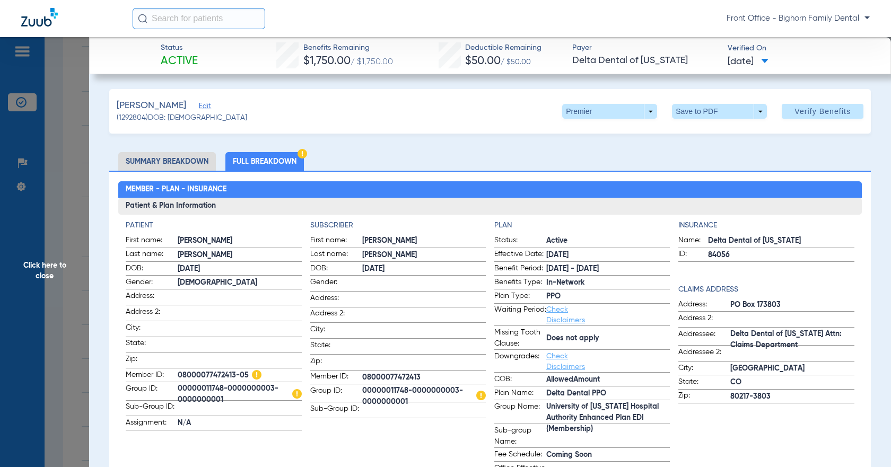
click at [50, 276] on span "Click here to close" at bounding box center [44, 270] width 89 height 467
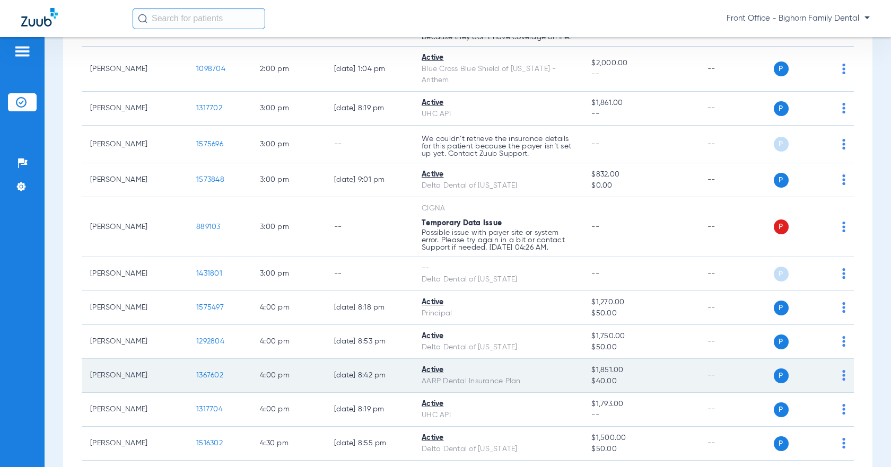
click at [213, 377] on span "1367602" at bounding box center [209, 375] width 27 height 7
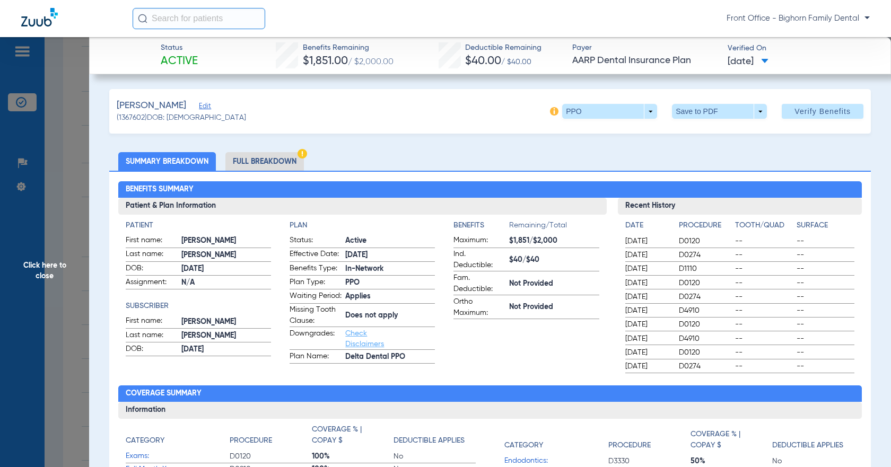
click at [237, 160] on li "Full Breakdown" at bounding box center [264, 161] width 79 height 19
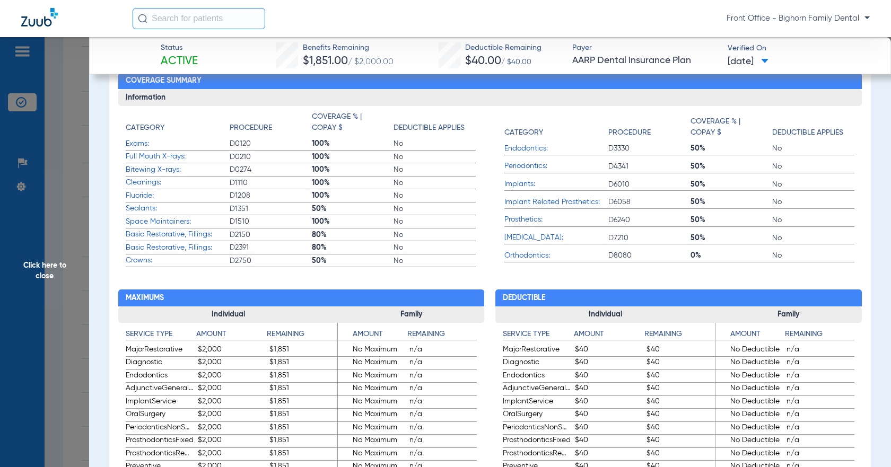
scroll to position [424, 0]
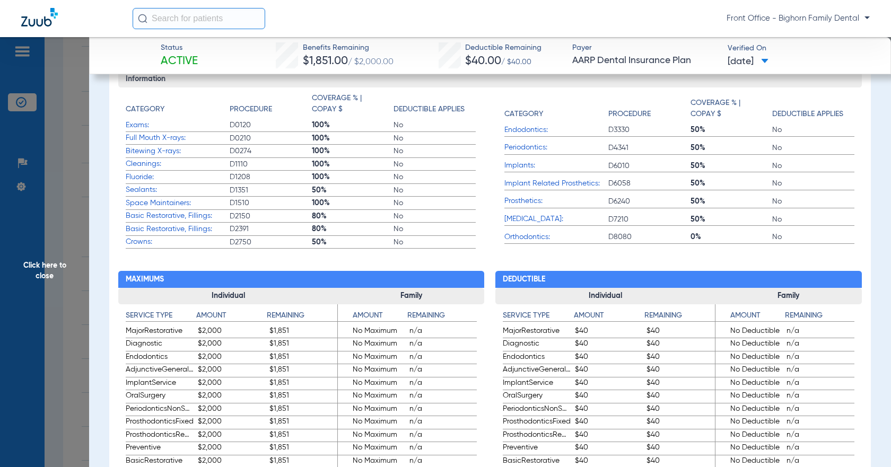
click at [46, 269] on span "Click here to close" at bounding box center [44, 270] width 89 height 467
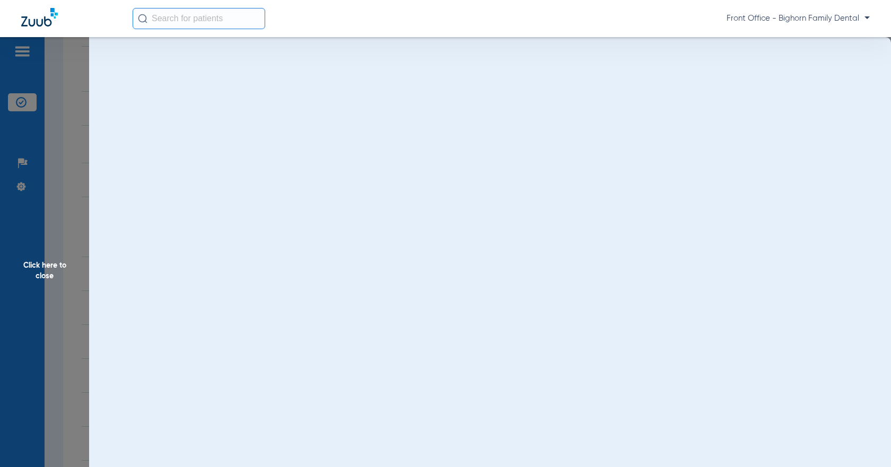
scroll to position [0, 0]
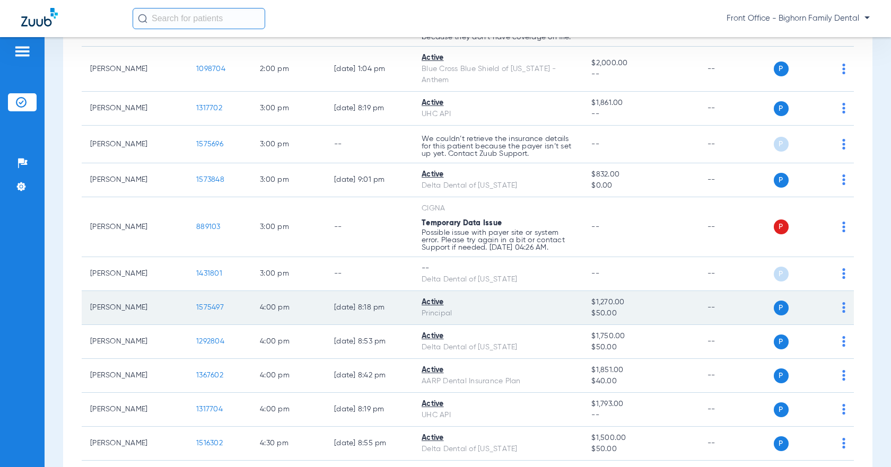
click at [212, 311] on span "1575497" at bounding box center [210, 307] width 28 height 7
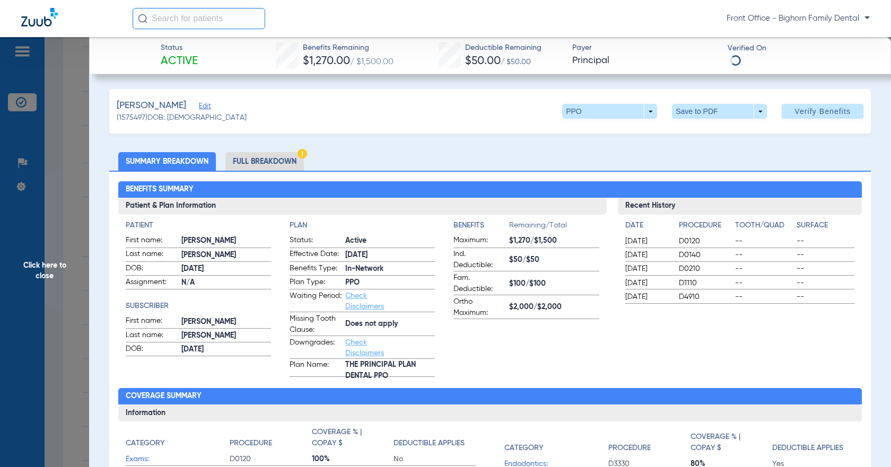
click at [268, 163] on li "Full Breakdown" at bounding box center [264, 161] width 79 height 19
